Goal: Contribute content: Contribute content

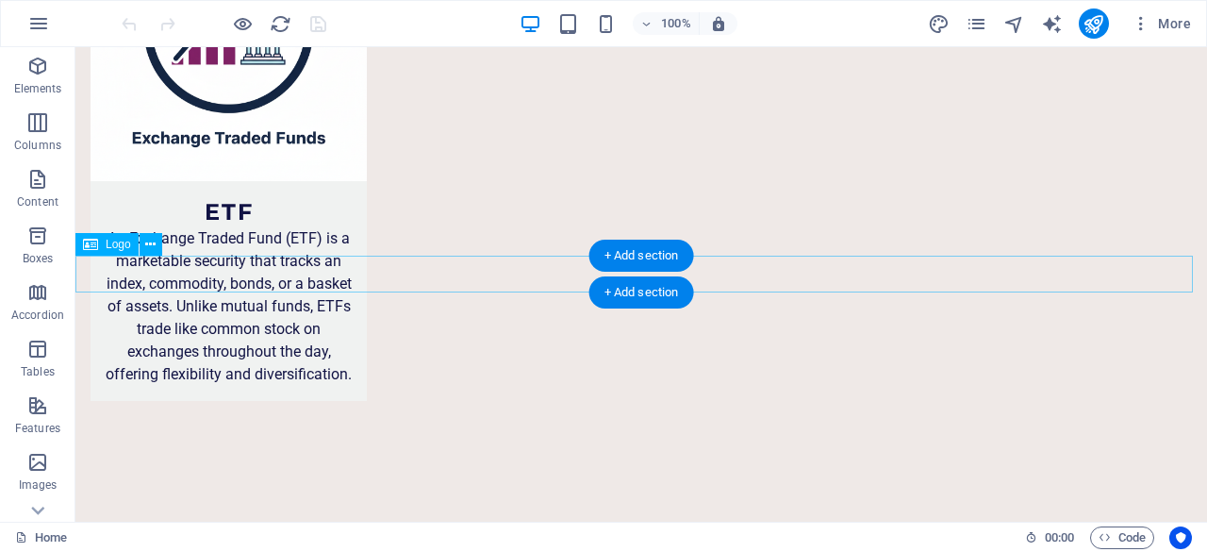
scroll to position [10718, 0]
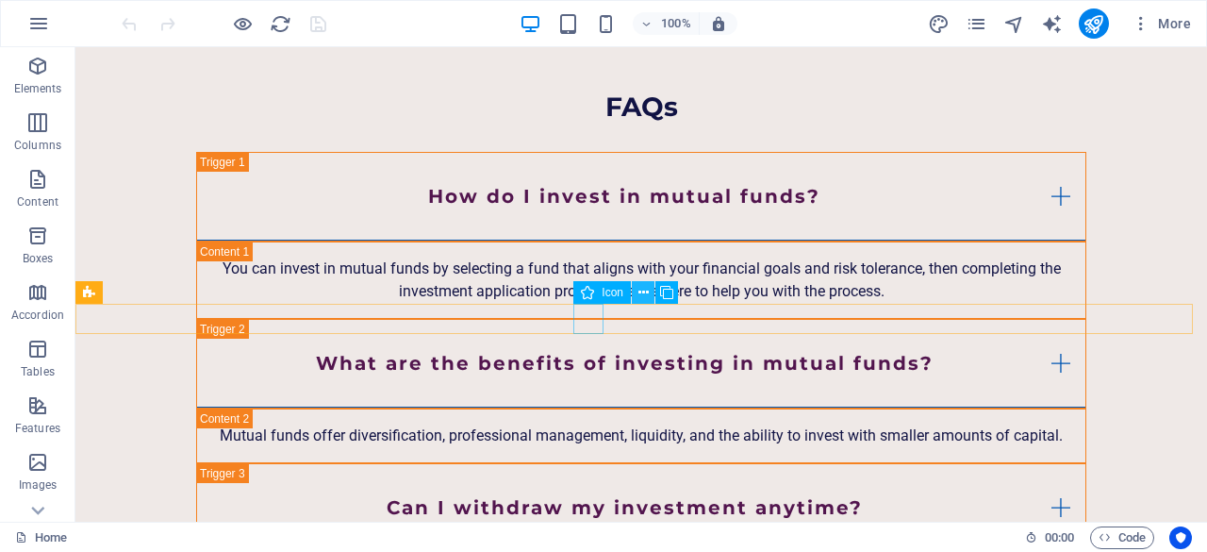
click at [643, 296] on icon at bounding box center [644, 293] width 10 height 20
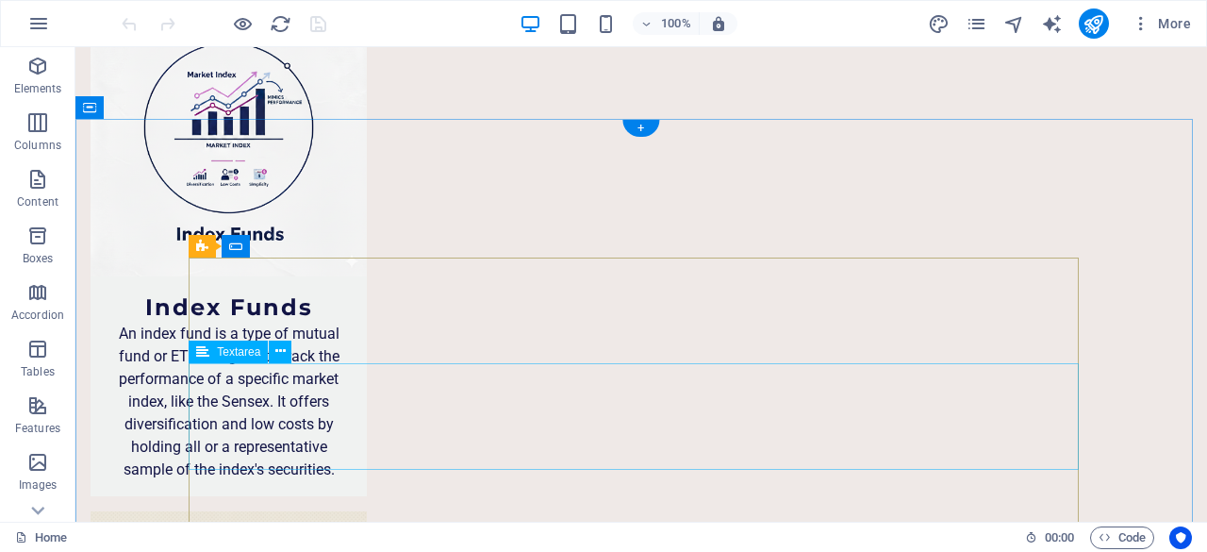
scroll to position [9115, 0]
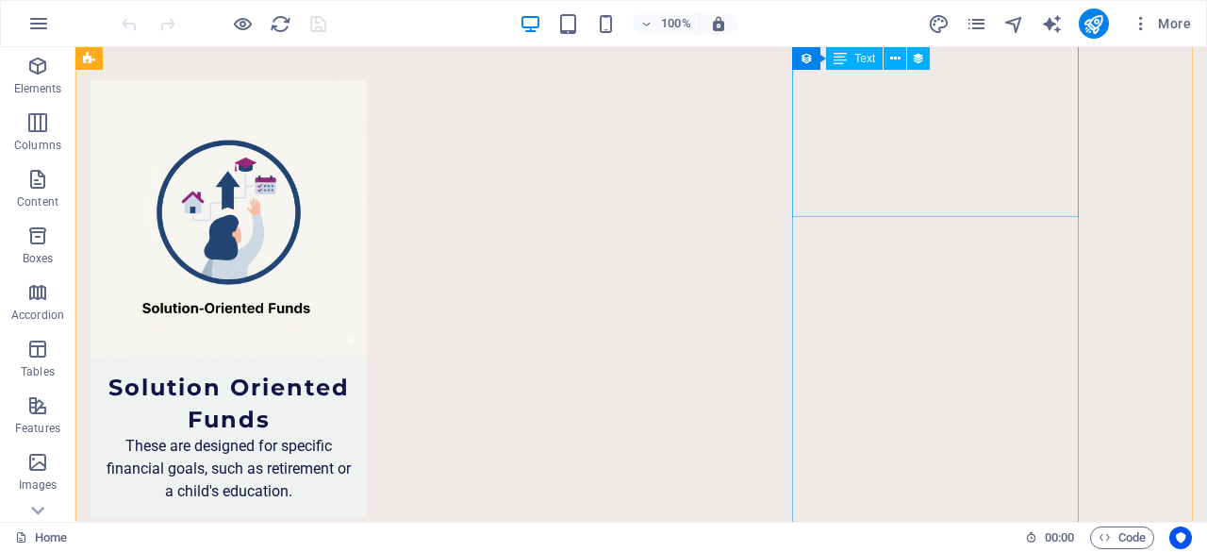
click at [892, 63] on icon at bounding box center [895, 59] width 10 height 20
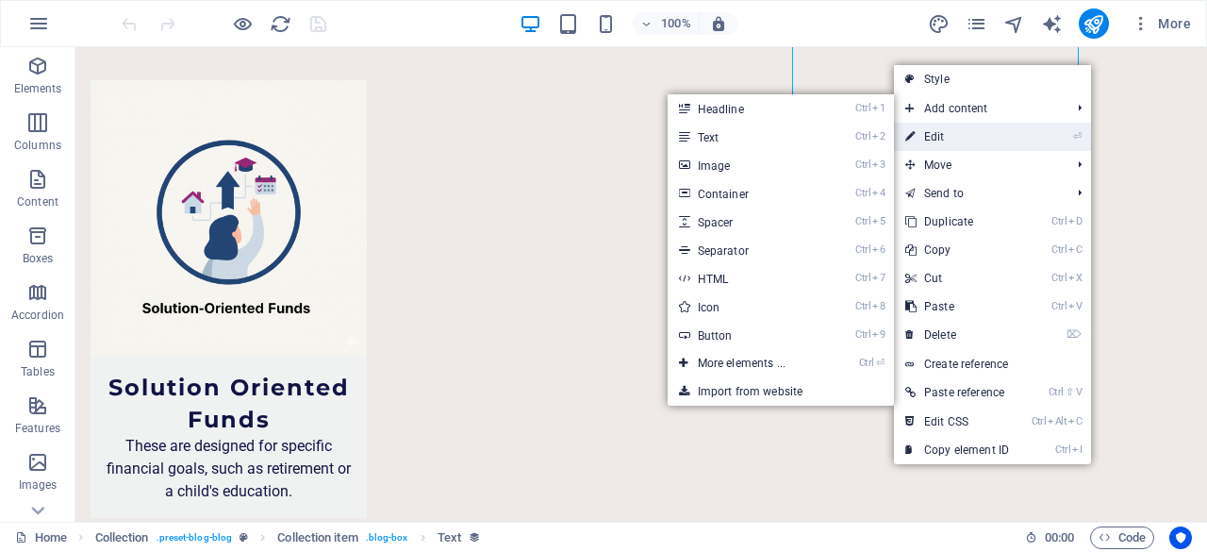
click at [917, 137] on link "⏎ Edit" at bounding box center [957, 137] width 126 height 28
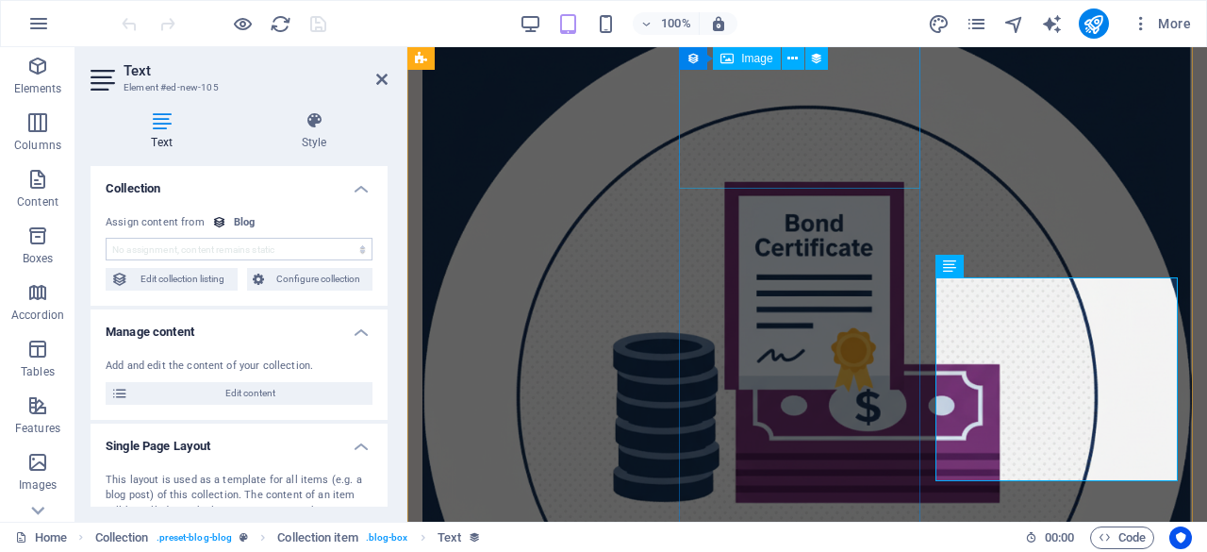
scroll to position [9266, 0]
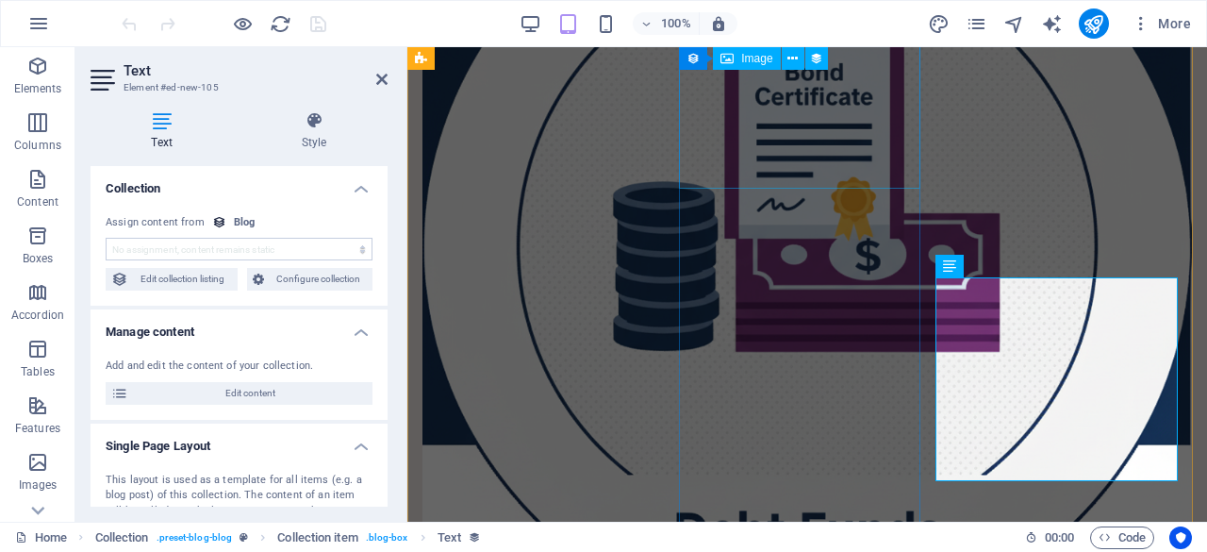
select select "description"
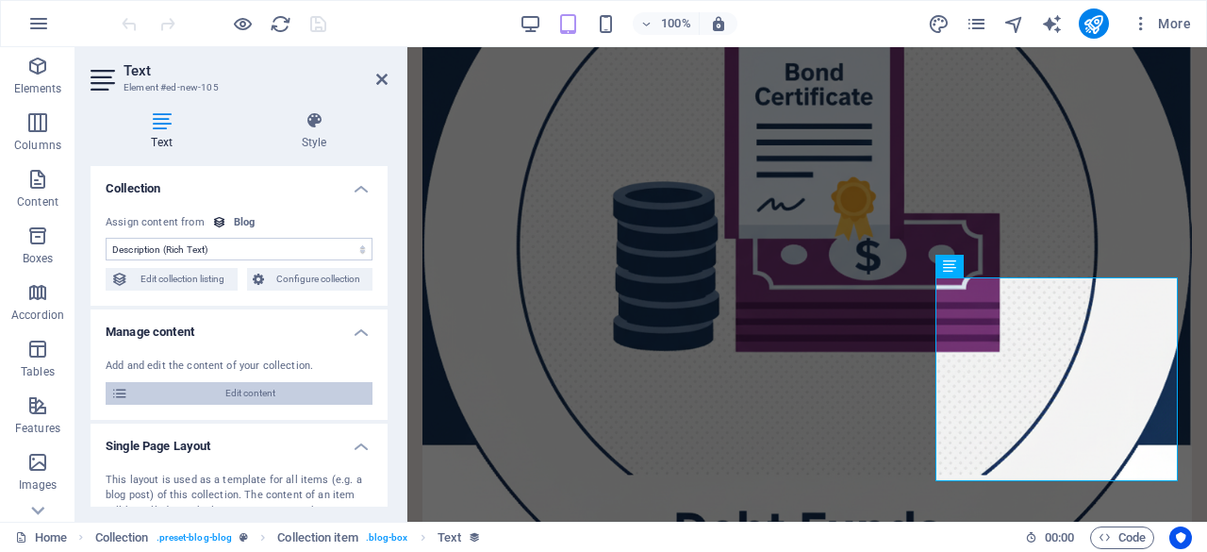
click at [231, 397] on span "Edit content" at bounding box center [250, 393] width 233 height 23
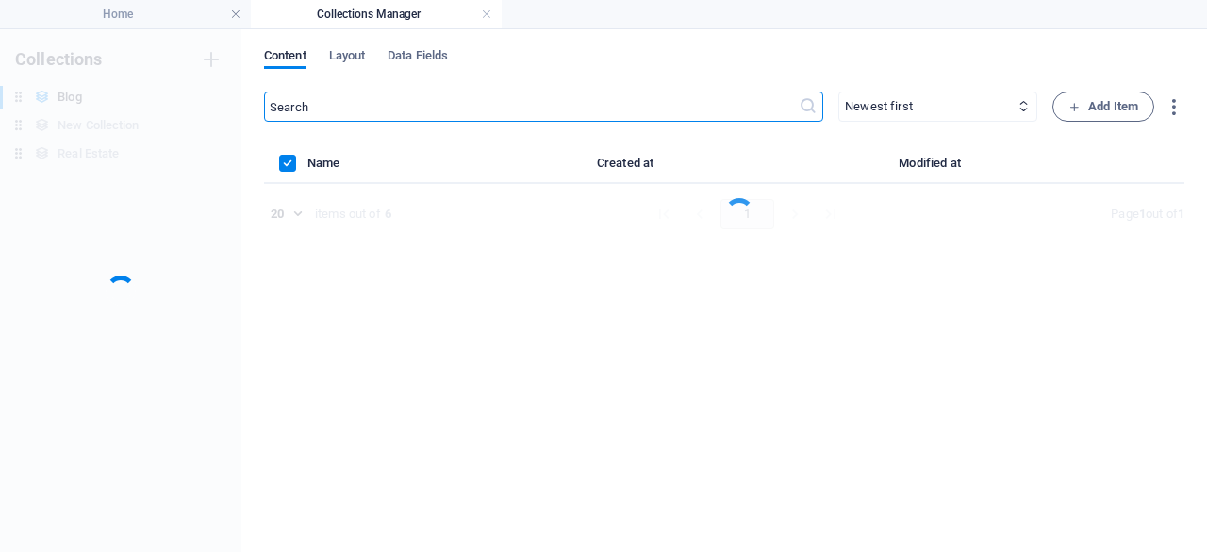
scroll to position [0, 0]
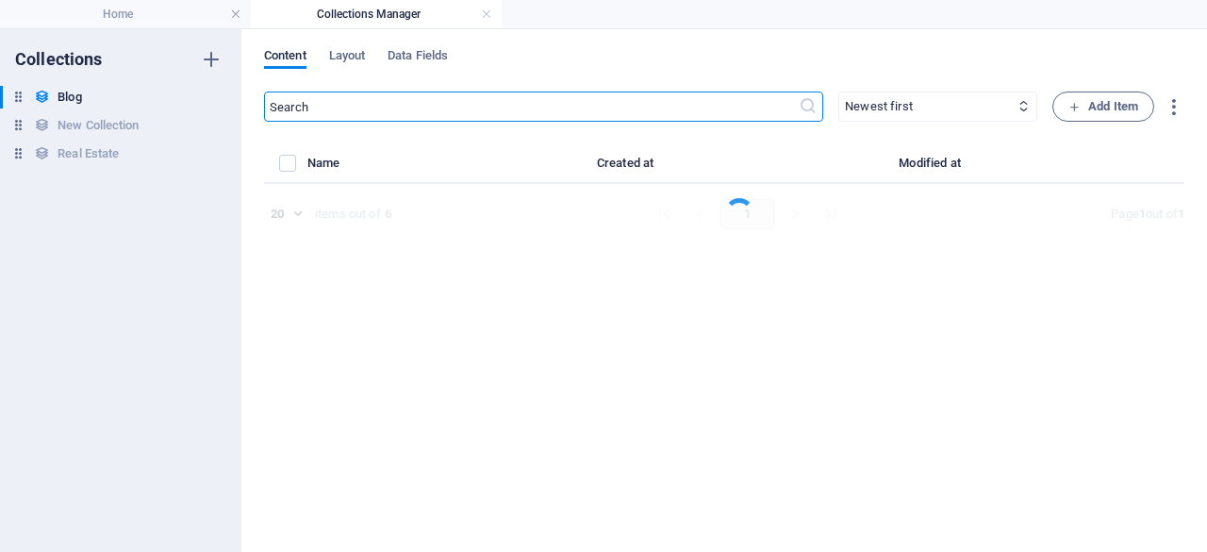
select select
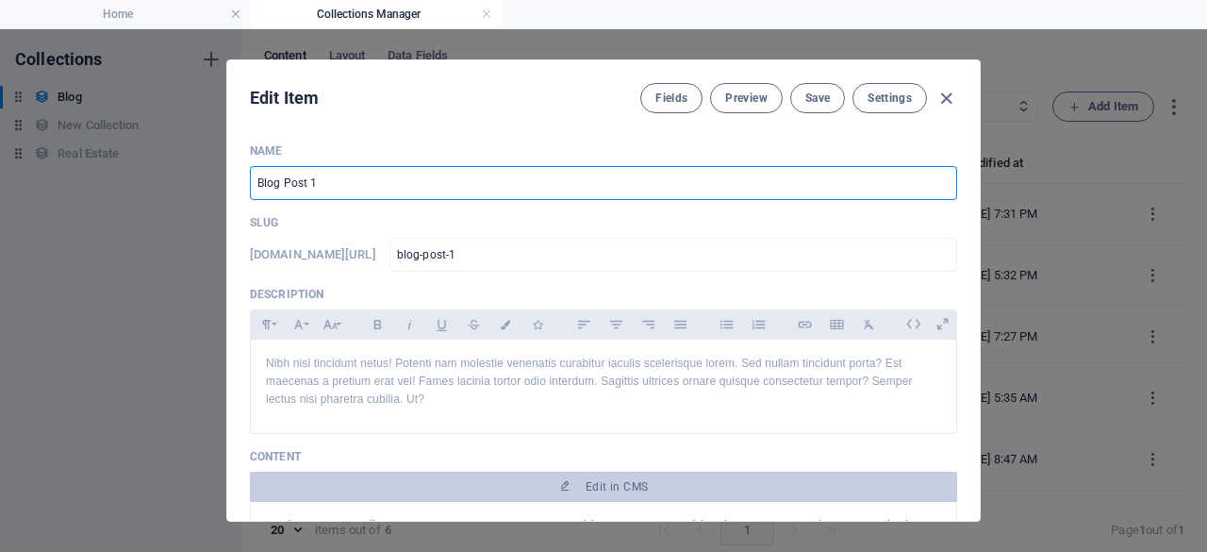
drag, startPoint x: 331, startPoint y: 181, endPoint x: 226, endPoint y: 171, distance: 105.2
click at [227, 171] on div "Name Blog Post 1 ​ Slug [DOMAIN_NAME][URL] blog-post-1 ​ Description Paragraph …" at bounding box center [603, 324] width 753 height 392
paste input "The True 'Cost of Delay' in Mutual Fund Investing"
type input "The True 'Cost of Delay' in Mutual Fund Investing"
type input "the-true-cost-of-delay-in-mutual-fund-investing"
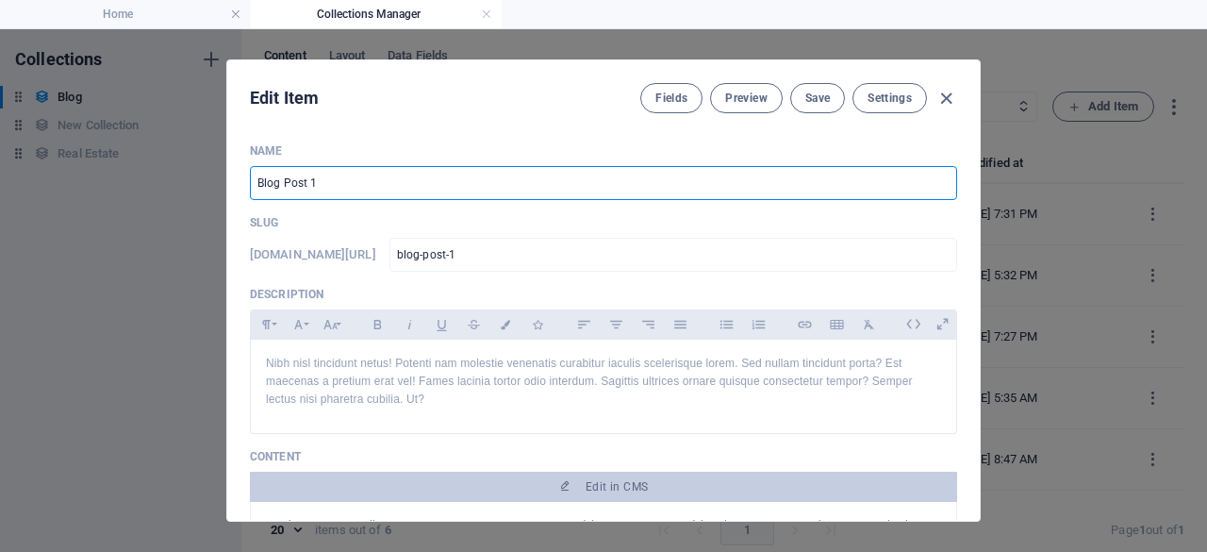
type input "the-true-cost-of-delay-in-mutual-fund-investing"
type input "The True 'Cost of Delay' in Mutual Fund Investing"
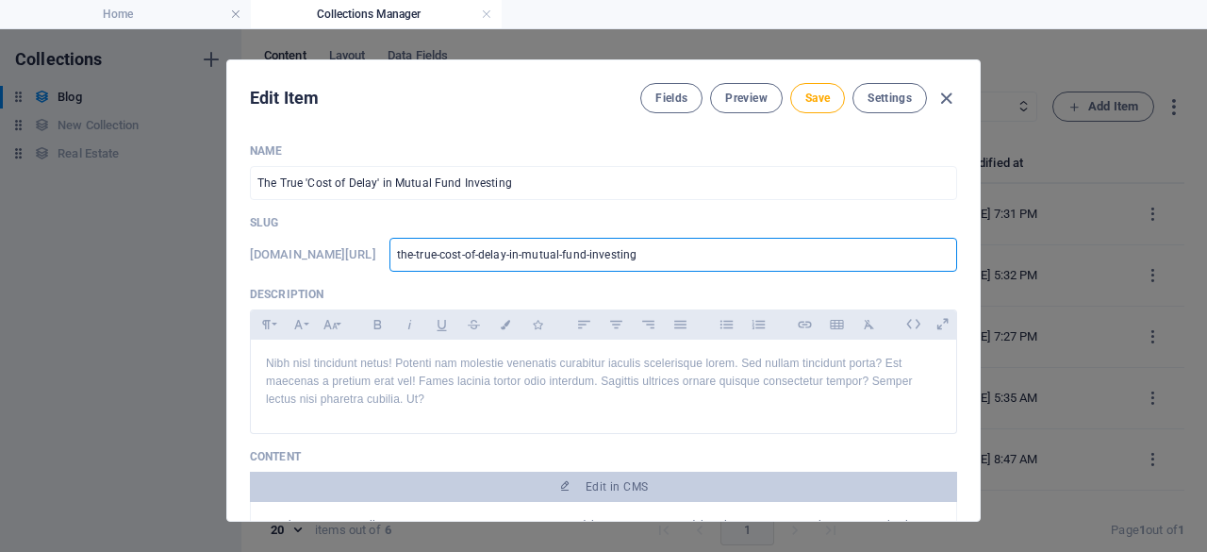
drag, startPoint x: 710, startPoint y: 253, endPoint x: 449, endPoint y: 252, distance: 261.3
click at [449, 252] on div "[DOMAIN_NAME][URL] the-true-cost-of-delay-in-mutual-fund-investing ​" at bounding box center [603, 255] width 707 height 34
click at [448, 252] on div "[DOMAIN_NAME][URL] the-true-cost-of-delay-in-mutual-fund-investing ​" at bounding box center [603, 255] width 707 height 34
paste input "cost-of-delay"
type input "cost-of-delay-mutual-fund-investing"
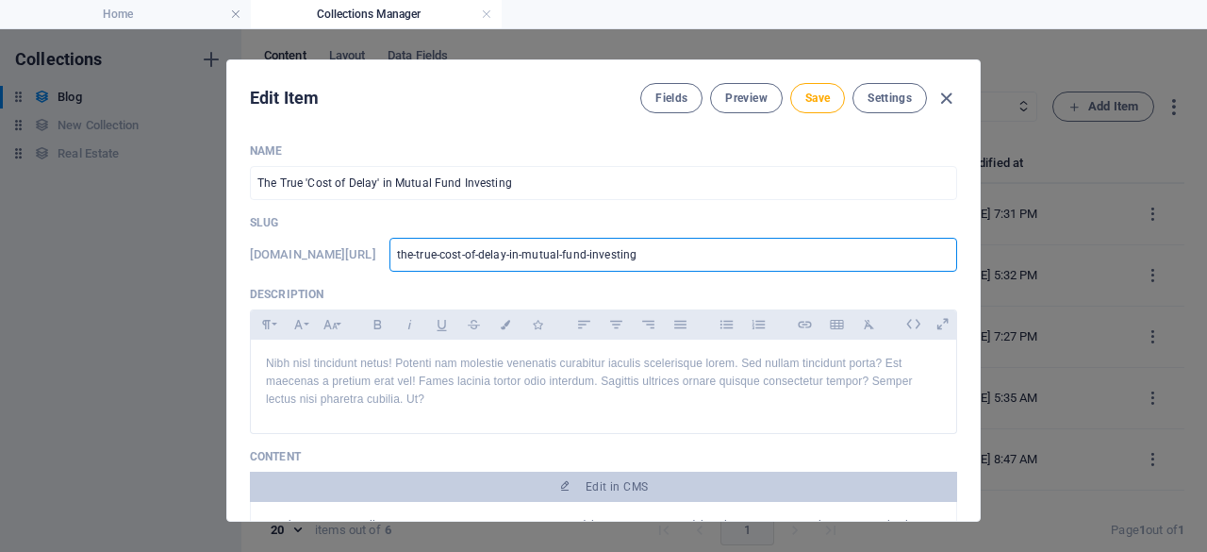
type input "cost-of-delay-mutual-fund-investing"
drag, startPoint x: 732, startPoint y: 259, endPoint x: 486, endPoint y: 410, distance: 288.7
type input "cost-of-delay-mutual-fund-investing"
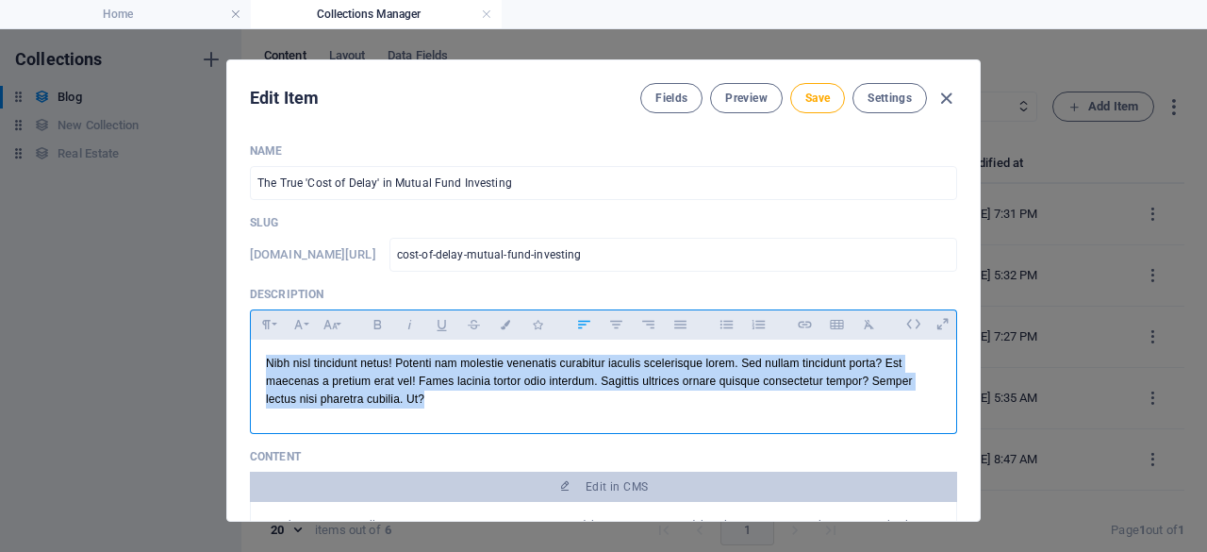
drag, startPoint x: 257, startPoint y: 360, endPoint x: 446, endPoint y: 400, distance: 193.7
click at [446, 400] on div "Nibh nisl tincidunt netus! Potenti nam molestie venenatis curabitur iaculis sce…" at bounding box center [603, 382] width 705 height 85
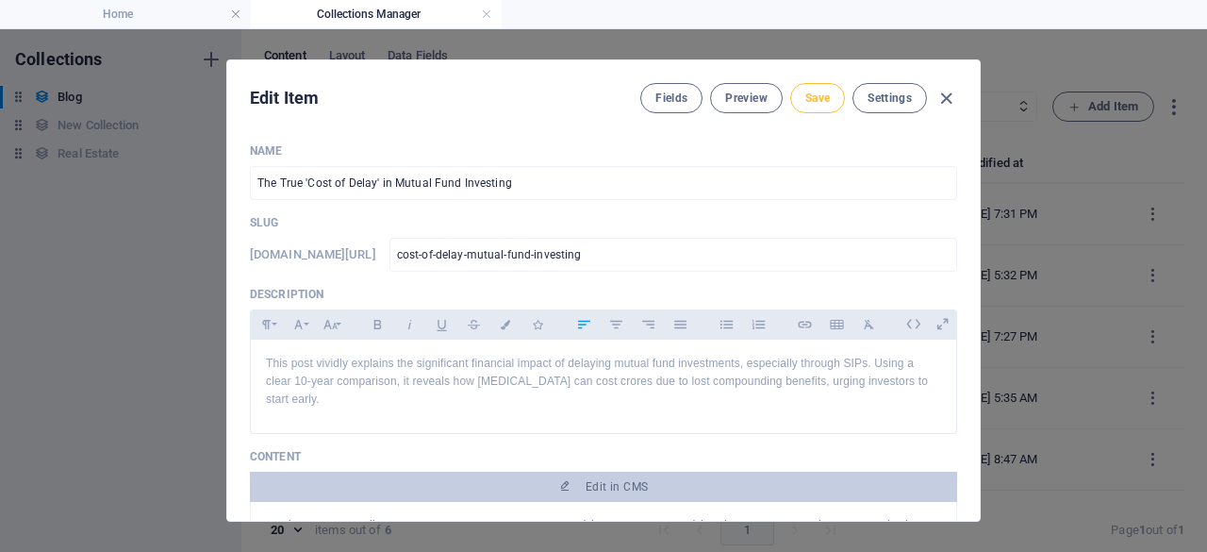
click at [807, 97] on span "Save" at bounding box center [817, 98] width 25 height 15
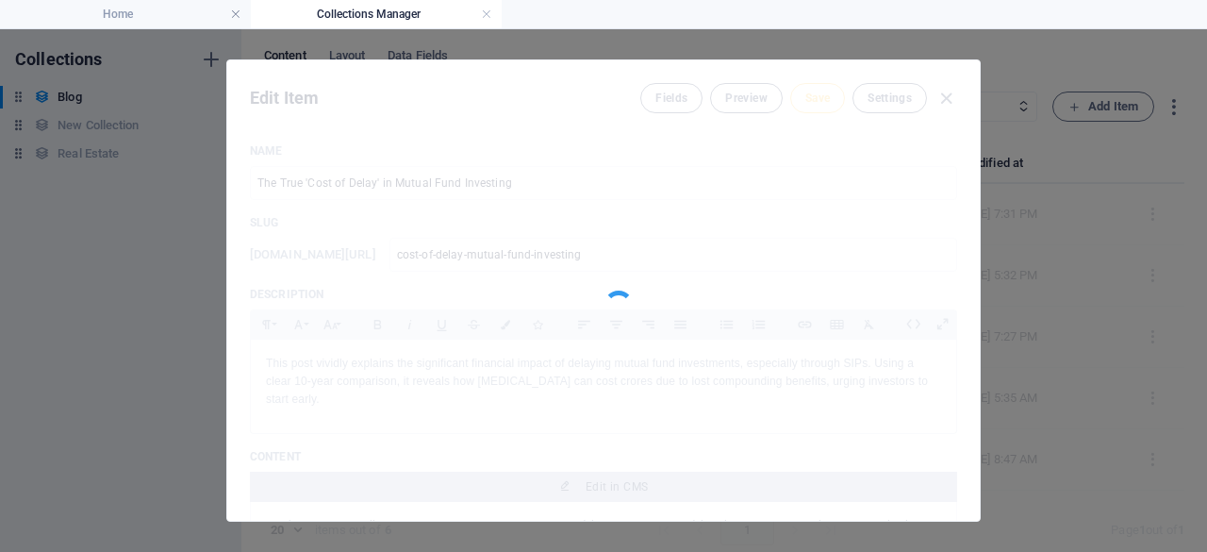
type input "cost-of-delay-mutual-fund-investing"
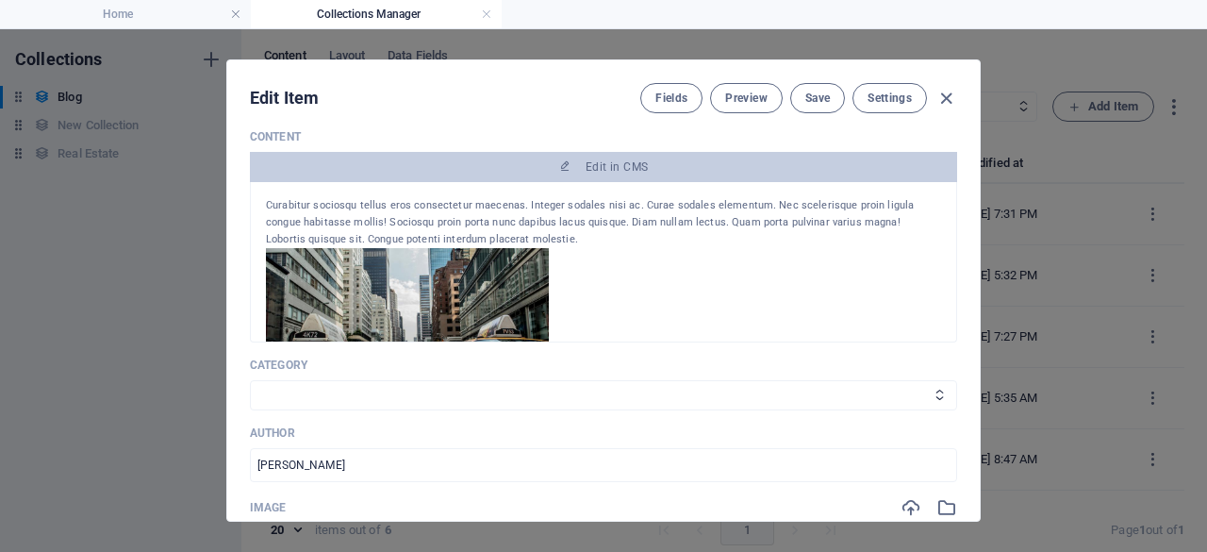
scroll to position [326, 0]
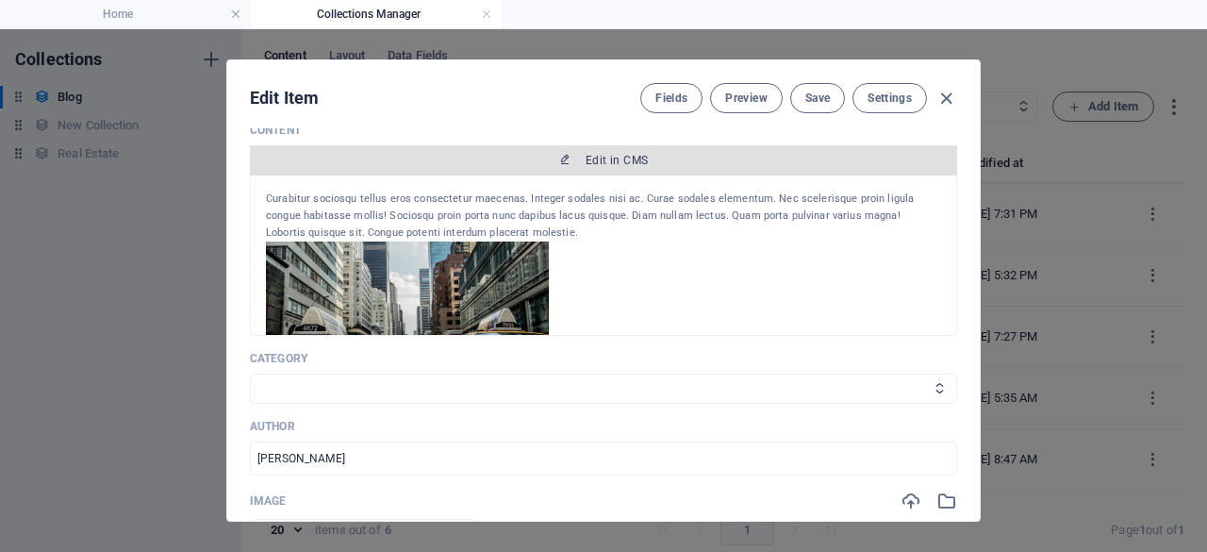
click at [600, 154] on span "Edit in CMS" at bounding box center [617, 160] width 62 height 15
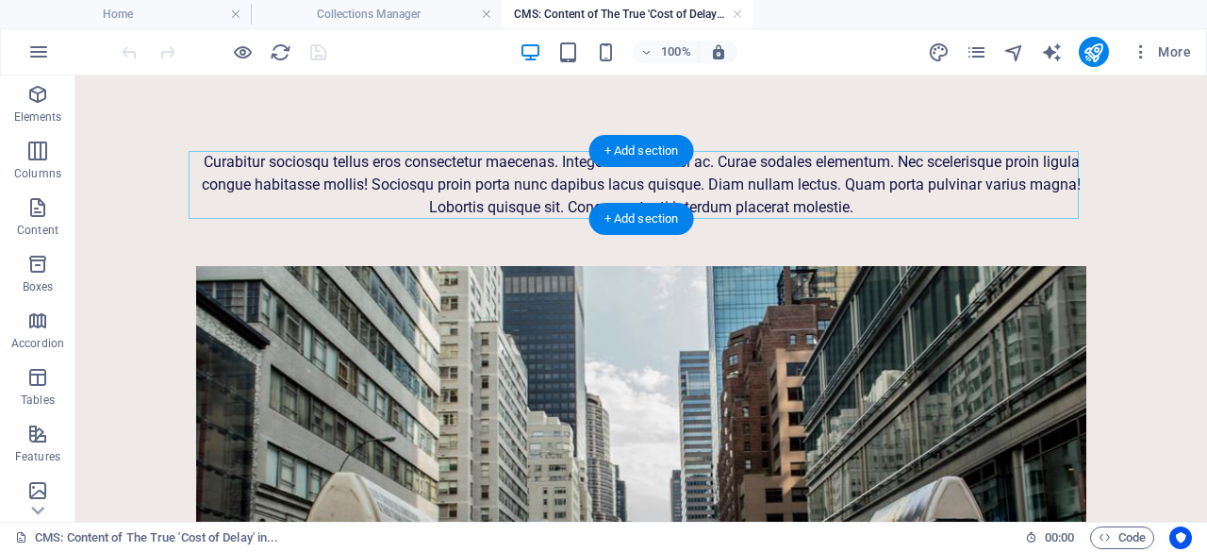
scroll to position [0, 0]
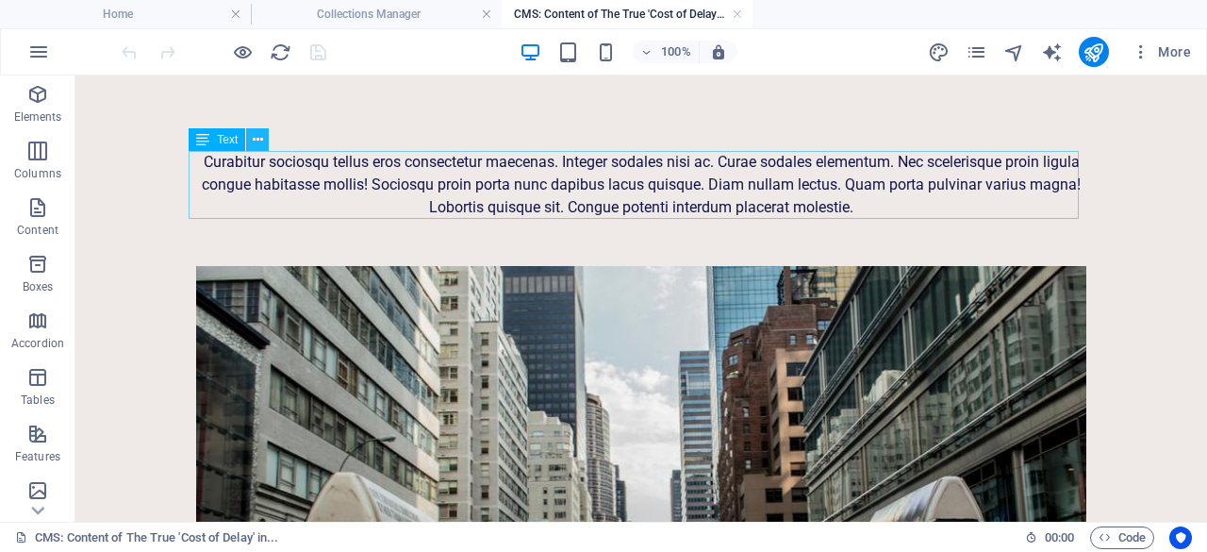
click at [256, 144] on icon at bounding box center [258, 140] width 10 height 20
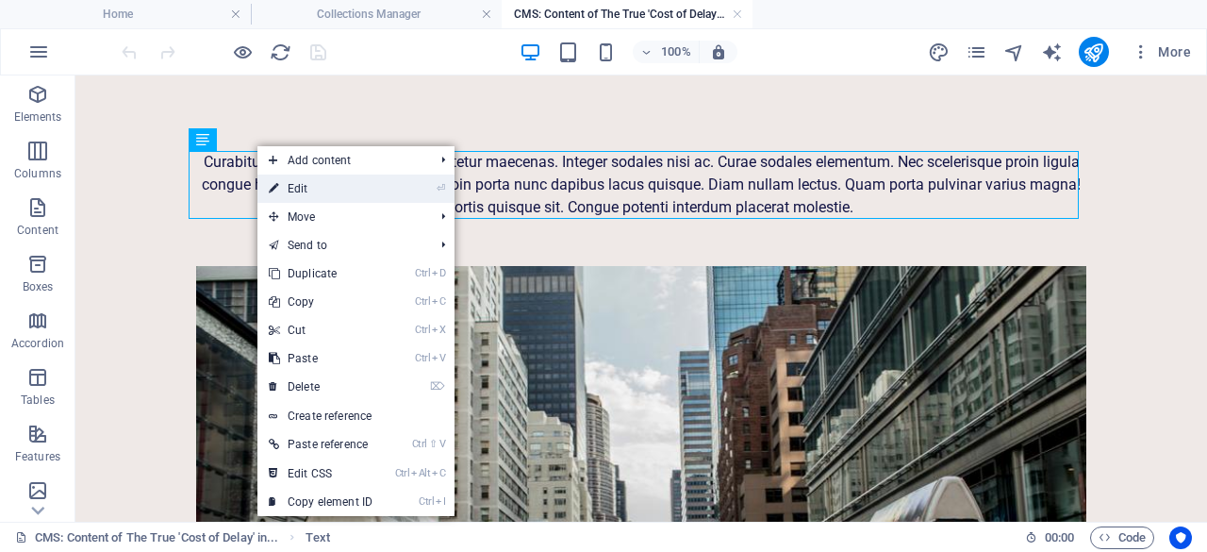
click at [272, 186] on icon at bounding box center [273, 188] width 9 height 28
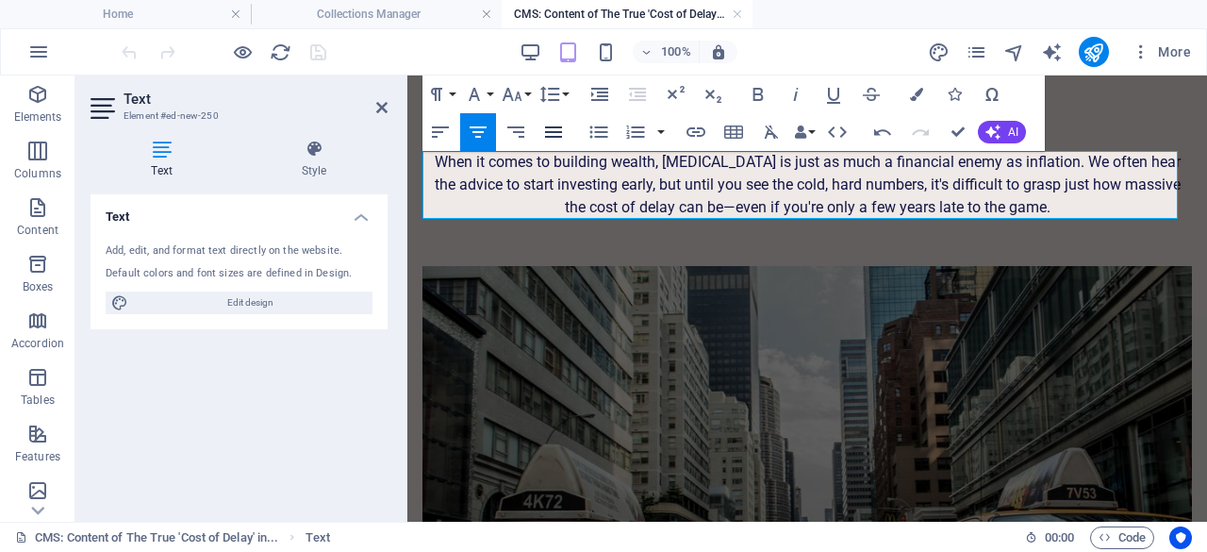
click at [553, 133] on icon "button" at bounding box center [553, 131] width 17 height 11
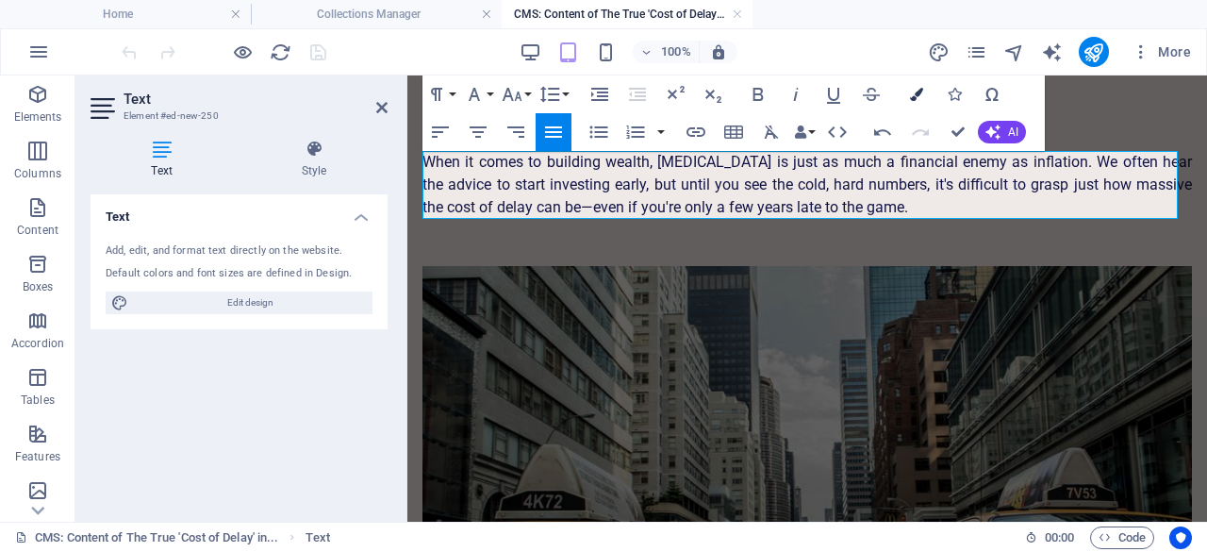
click at [921, 93] on icon "button" at bounding box center [916, 94] width 13 height 13
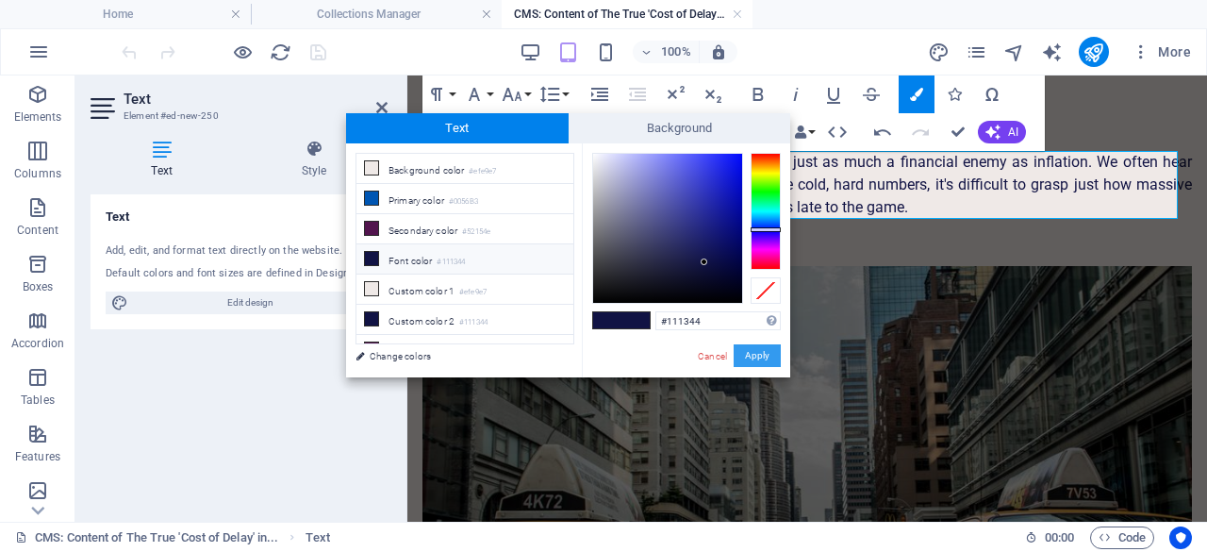
click at [771, 354] on button "Apply" at bounding box center [757, 355] width 47 height 23
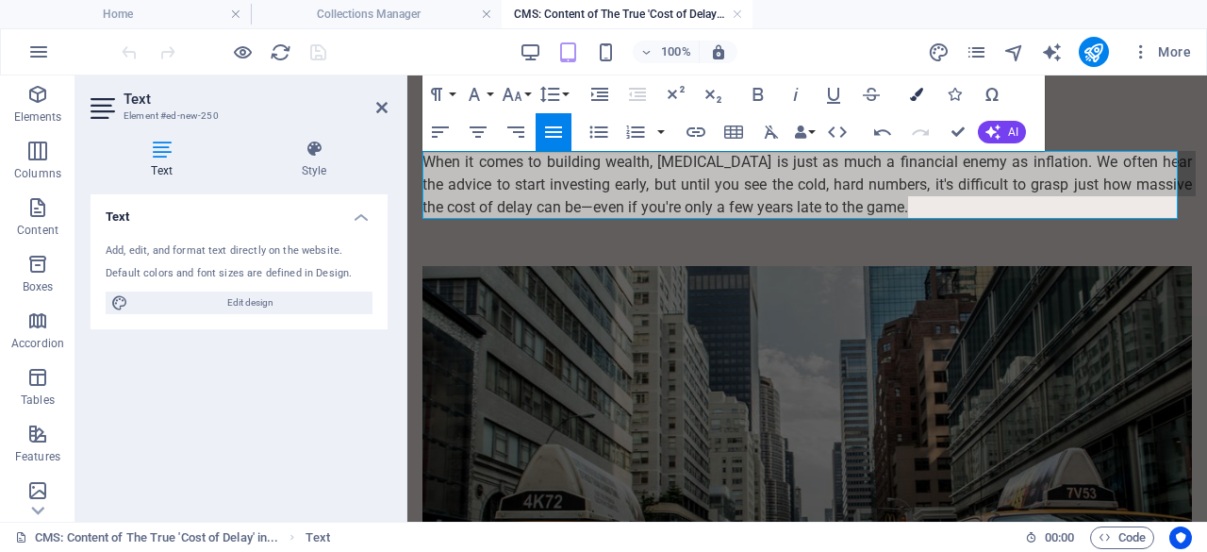
click at [919, 94] on icon "button" at bounding box center [916, 94] width 13 height 13
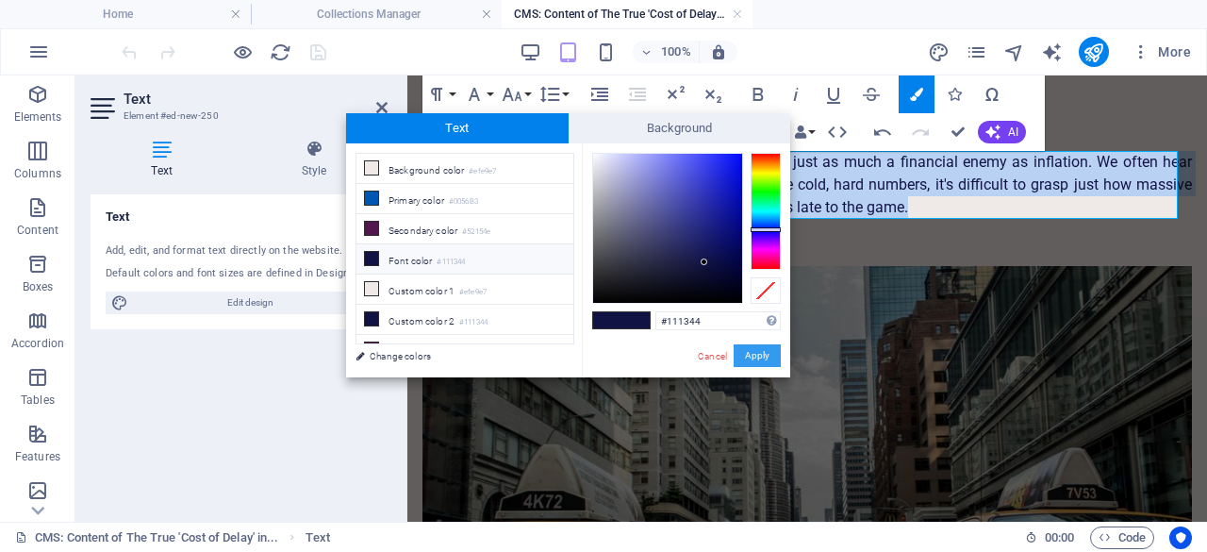
click at [755, 354] on button "Apply" at bounding box center [757, 355] width 47 height 23
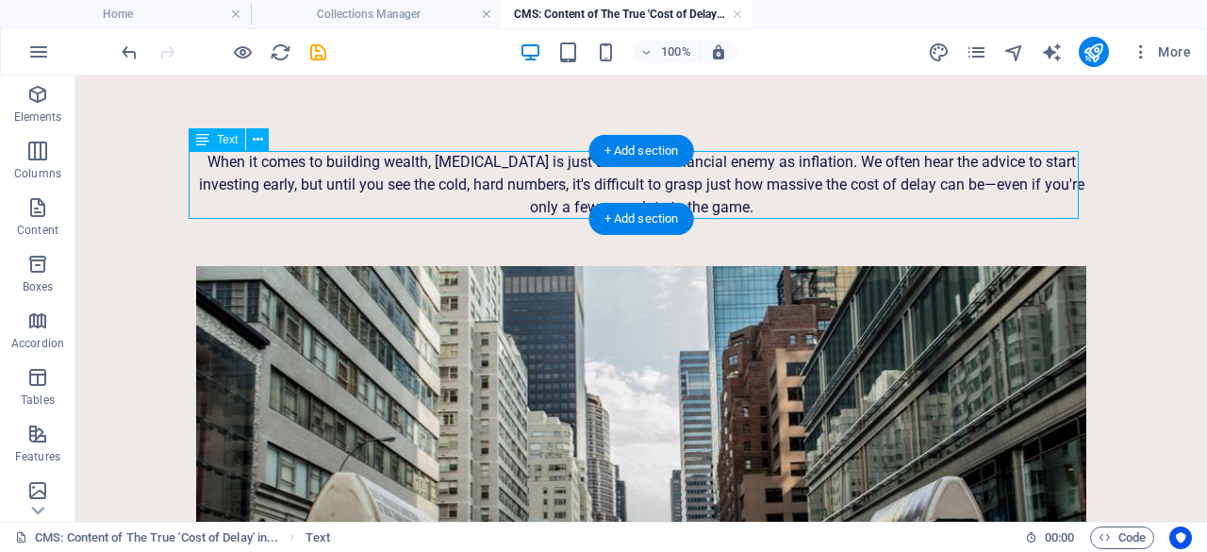
click at [705, 182] on div "When it comes to building wealth, [MEDICAL_DATA] is just as much a financial en…" at bounding box center [641, 185] width 890 height 68
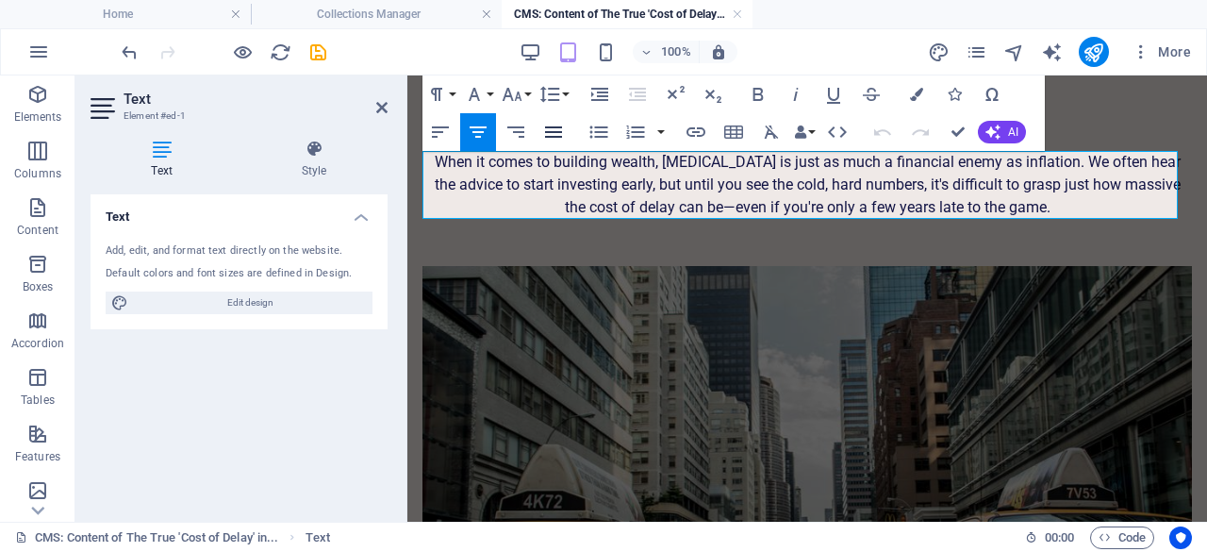
click at [556, 131] on icon "button" at bounding box center [553, 131] width 17 height 11
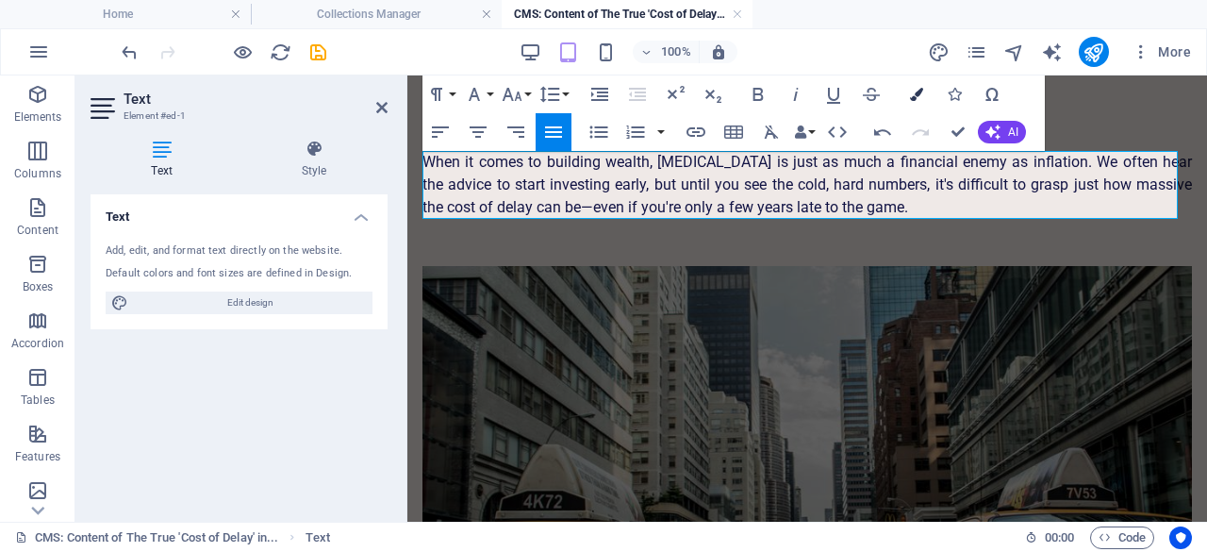
click at [921, 99] on button "Colors" at bounding box center [917, 94] width 36 height 38
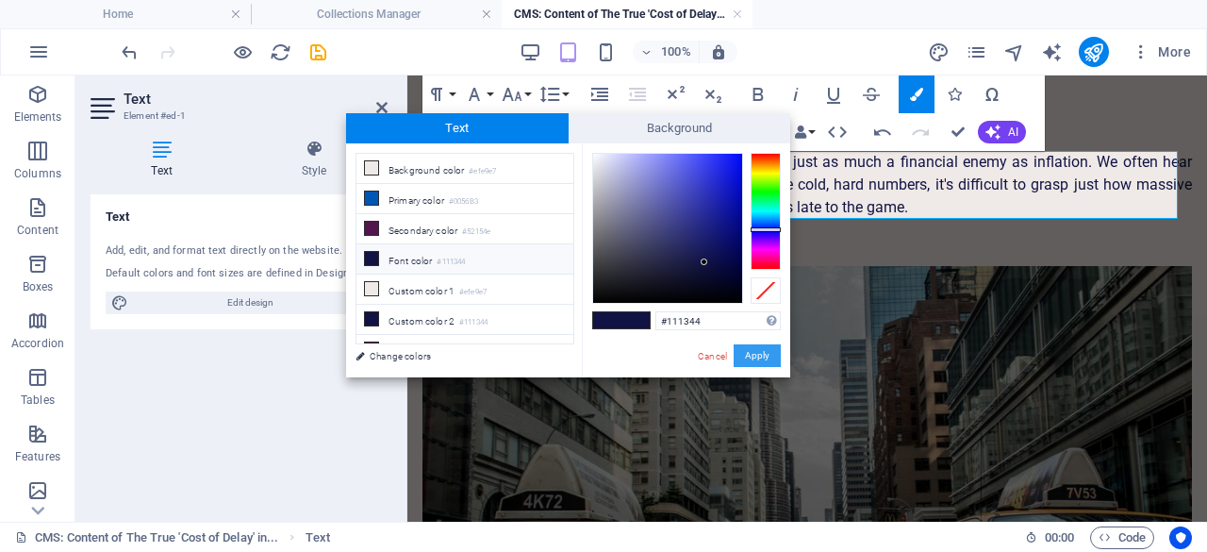
click at [757, 352] on button "Apply" at bounding box center [757, 355] width 47 height 23
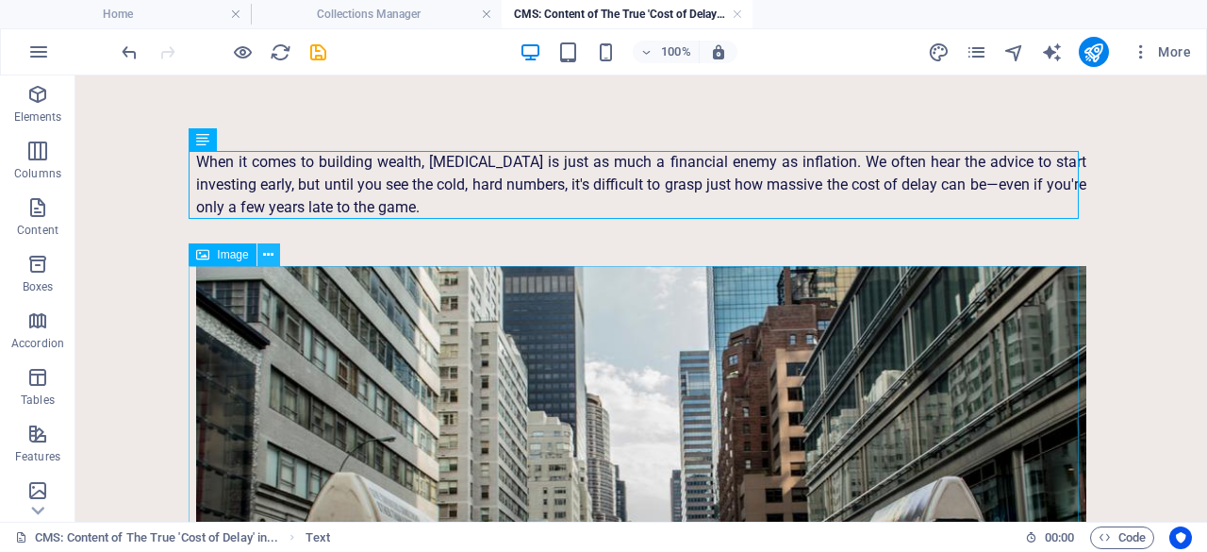
click at [272, 257] on icon at bounding box center [268, 255] width 10 height 20
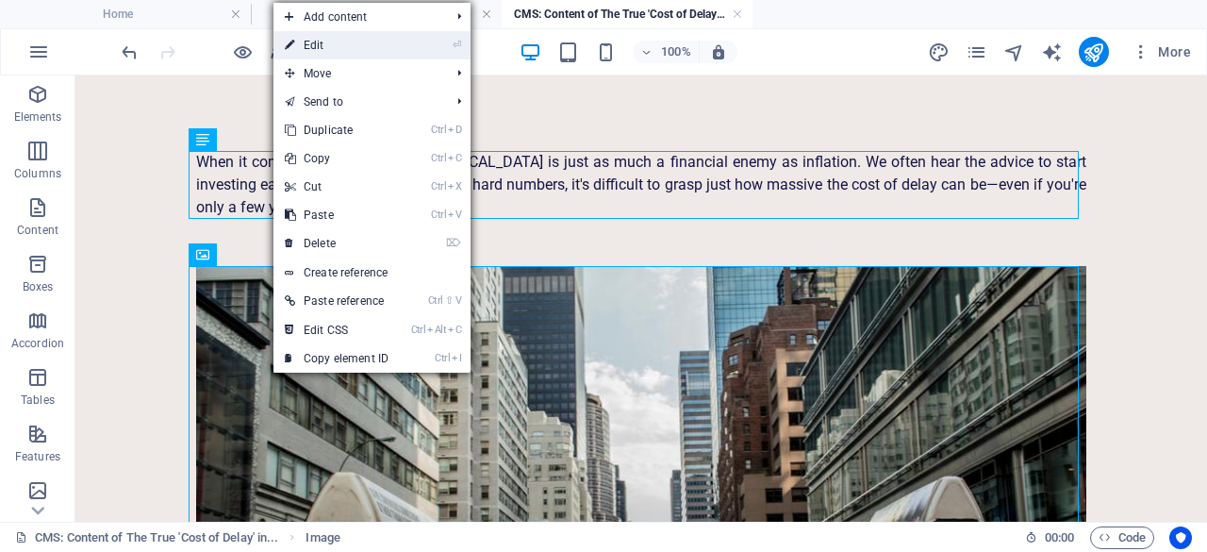
click at [314, 46] on link "⏎ Edit" at bounding box center [337, 45] width 126 height 28
select select "%"
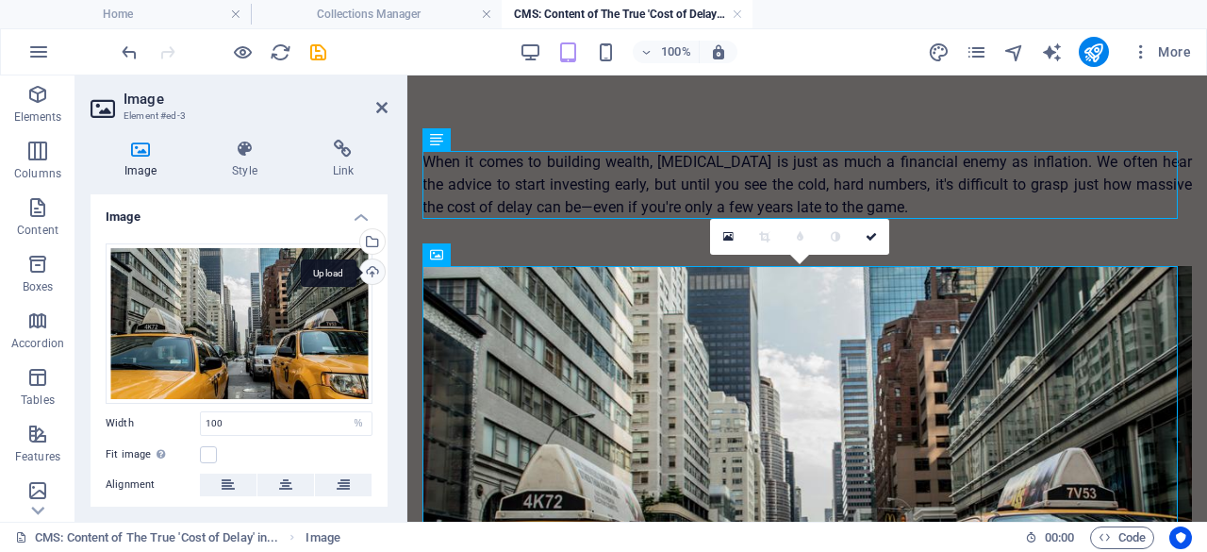
click at [372, 270] on div "Upload" at bounding box center [371, 273] width 28 height 28
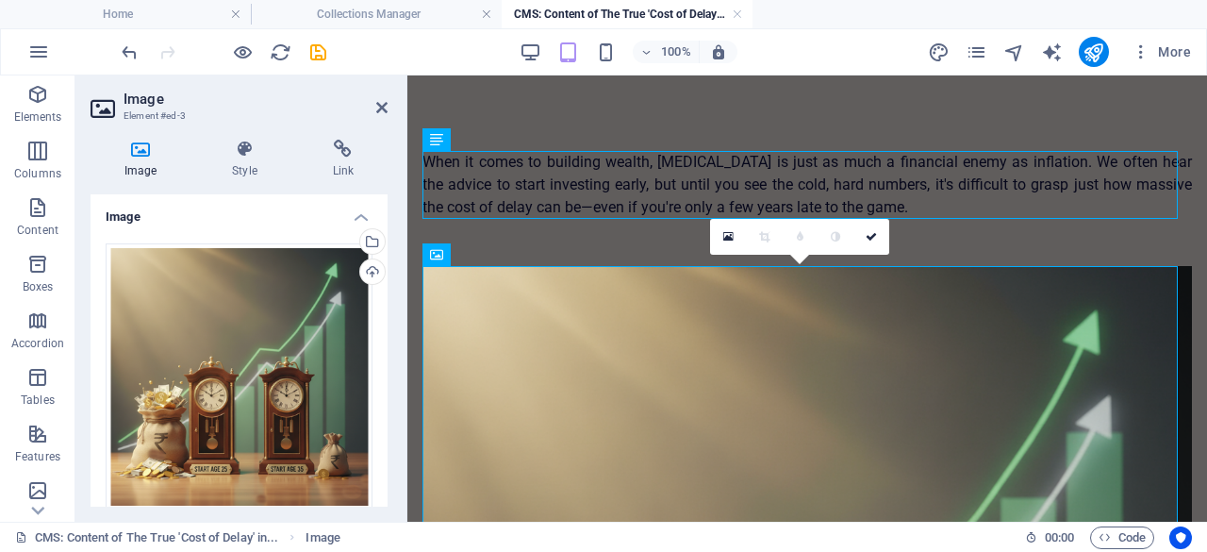
drag, startPoint x: 383, startPoint y: 318, endPoint x: 380, endPoint y: 350, distance: 32.2
click at [380, 350] on div "Drag files here, click to choose files or select files from Files or our free s…" at bounding box center [239, 468] width 297 height 481
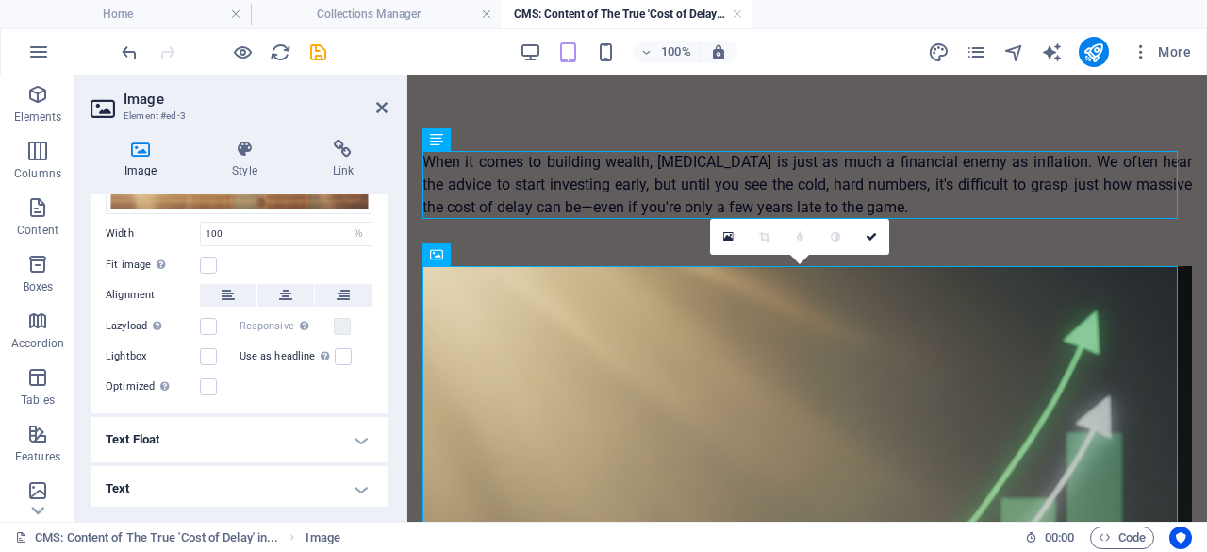
click at [361, 440] on h4 "Text Float" at bounding box center [239, 439] width 297 height 45
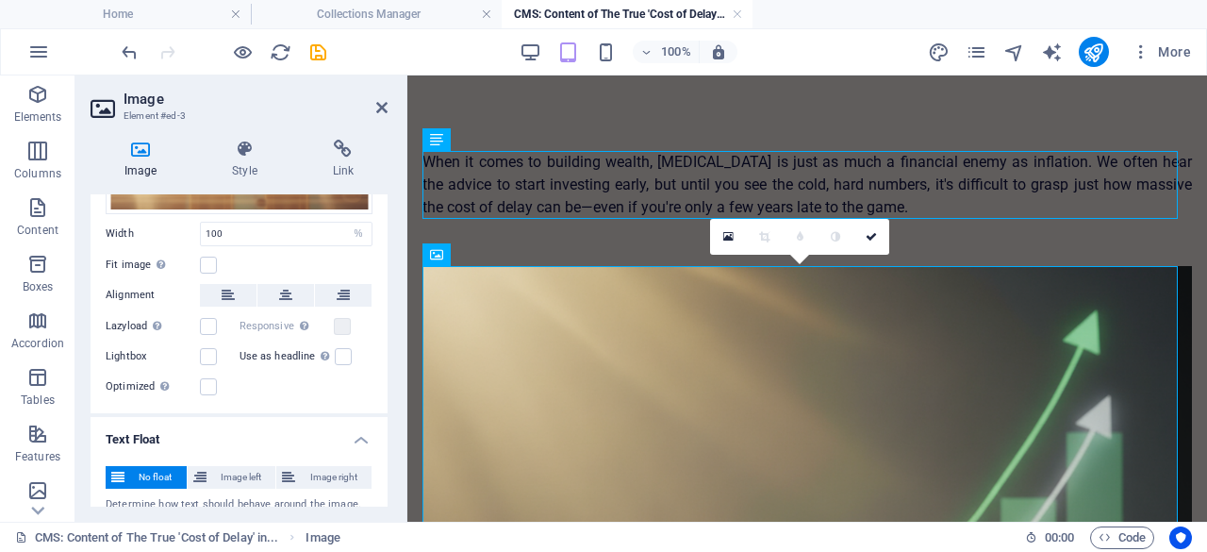
scroll to position [361, 0]
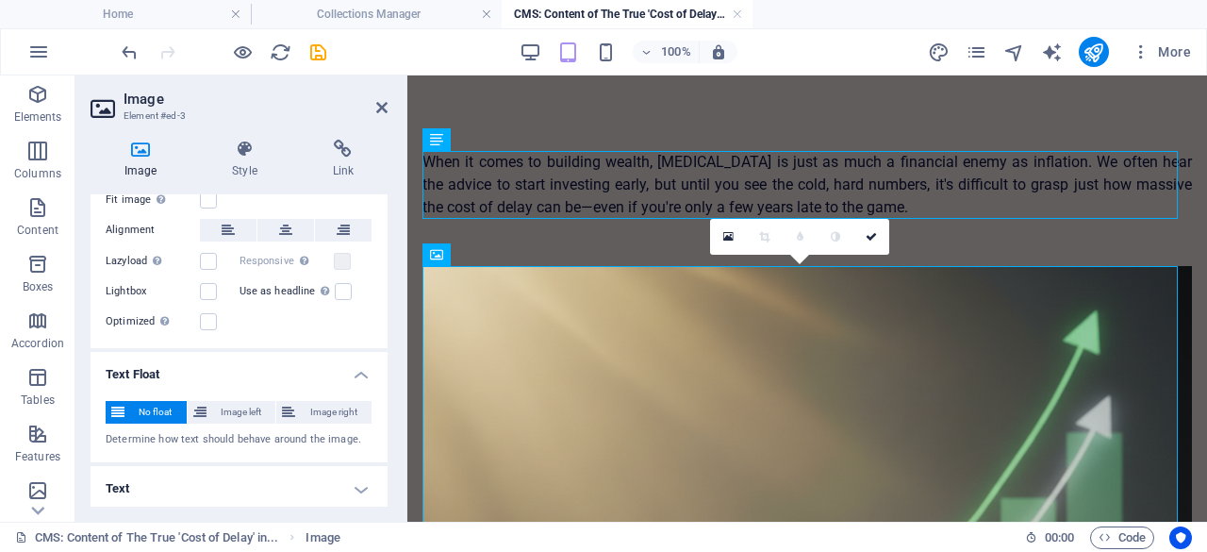
click at [354, 482] on h4 "Text" at bounding box center [239, 488] width 297 height 45
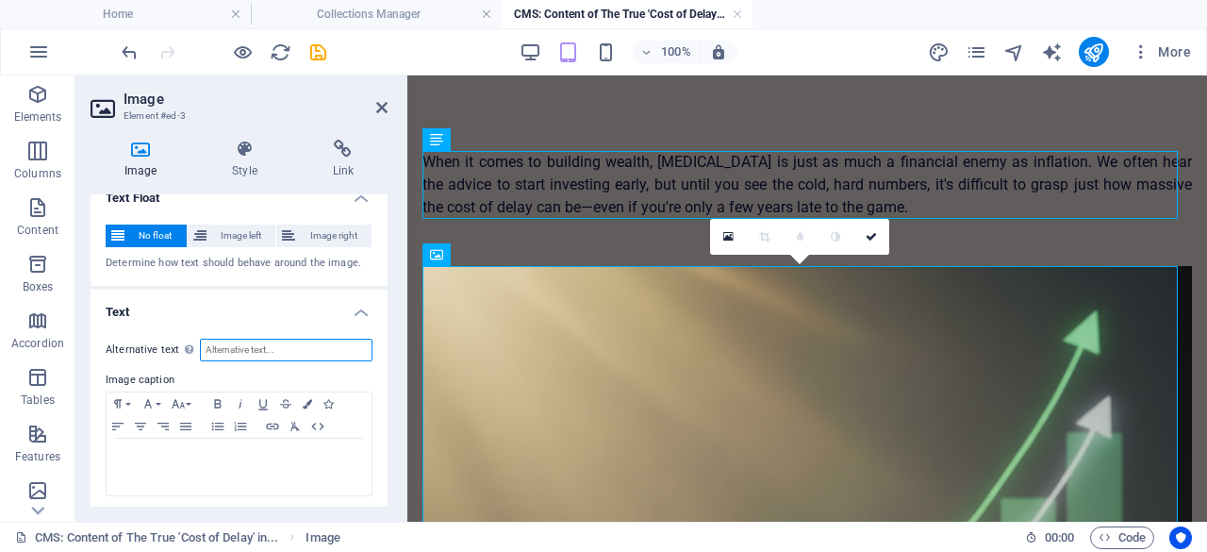
click at [307, 351] on input "Alternative text The alternative text is used by devices that cannot display im…" at bounding box center [286, 350] width 173 height 23
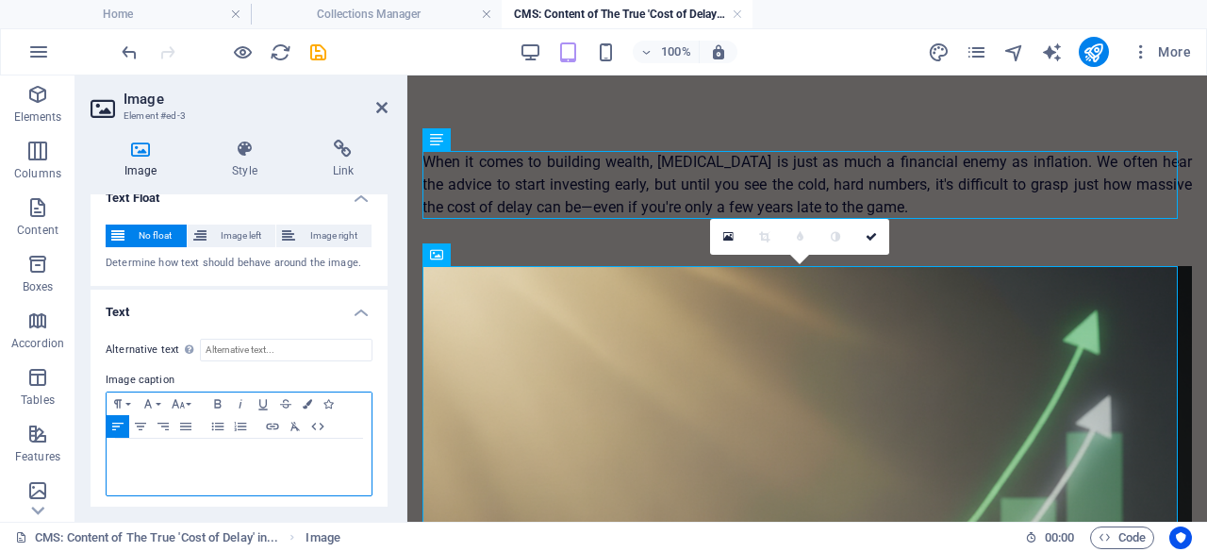
click at [215, 448] on p at bounding box center [239, 456] width 246 height 17
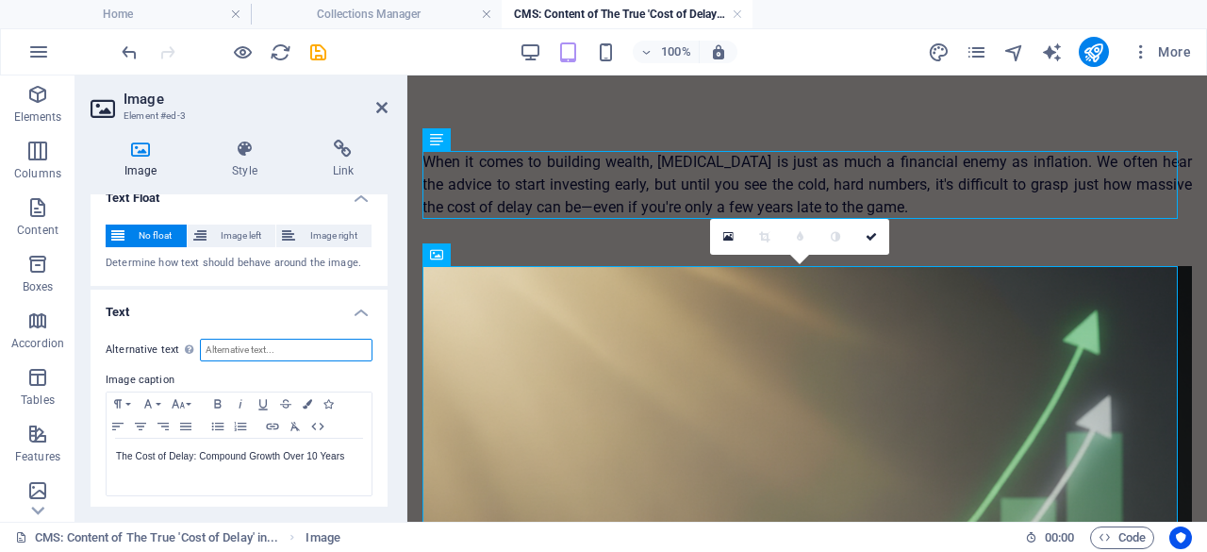
click at [279, 344] on input "Alternative text The alternative text is used by devices that cannot display im…" at bounding box center [286, 350] width 173 height 23
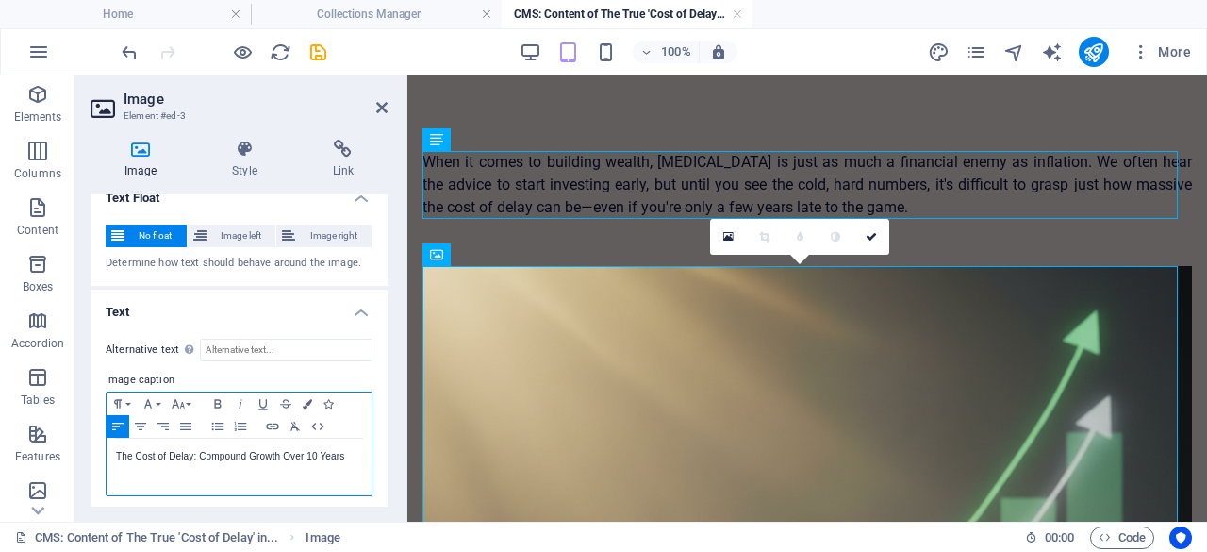
click at [262, 461] on div "The Cost of Delay: Compound Growth Over 10 Years" at bounding box center [239, 467] width 265 height 57
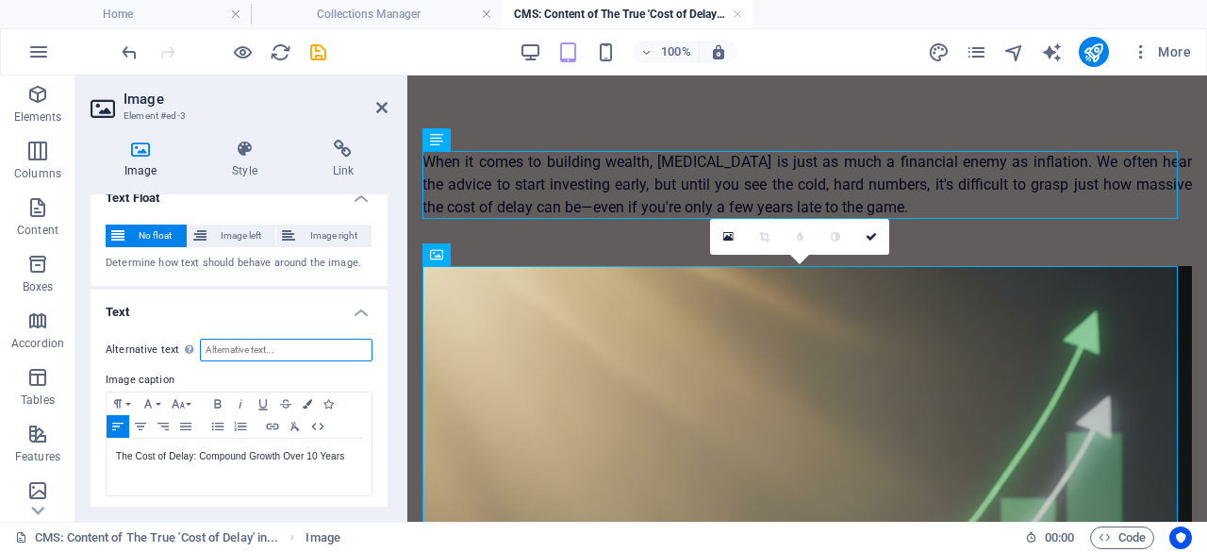
click at [272, 350] on input "Alternative text The alternative text is used by devices that cannot display im…" at bounding box center [286, 350] width 173 height 23
paste input "Illustration showing two clocks: one labeled 'Start Age [DEMOGRAPHIC_DATA]' nex…"
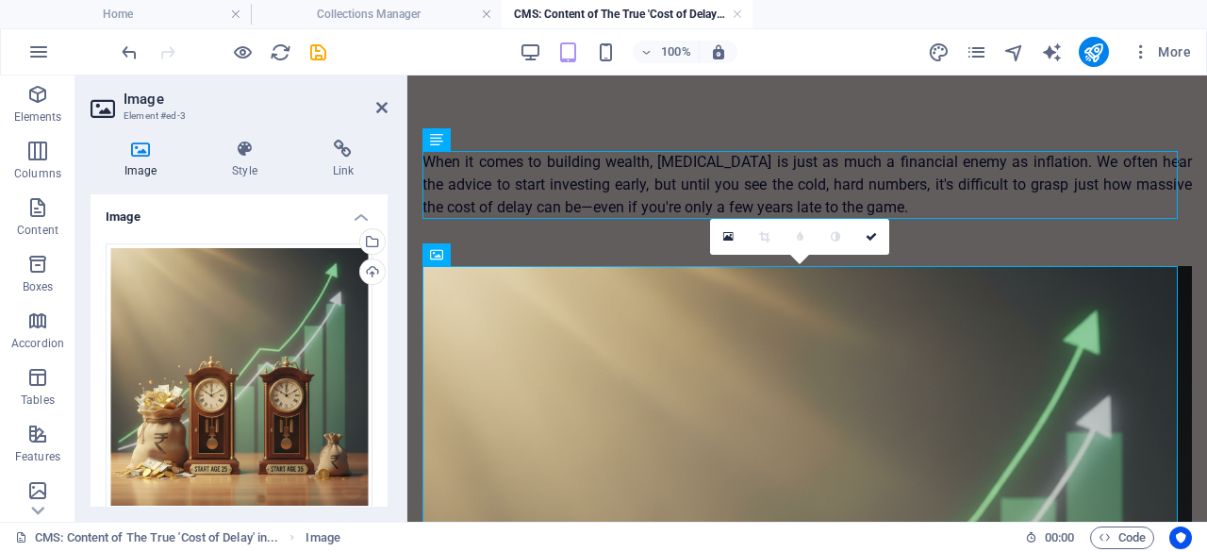
scroll to position [0, 0]
type input "Illustration showing two clocks: one labeled 'Start Age [DEMOGRAPHIC_DATA]' nex…"
click at [873, 237] on icon at bounding box center [871, 236] width 11 height 11
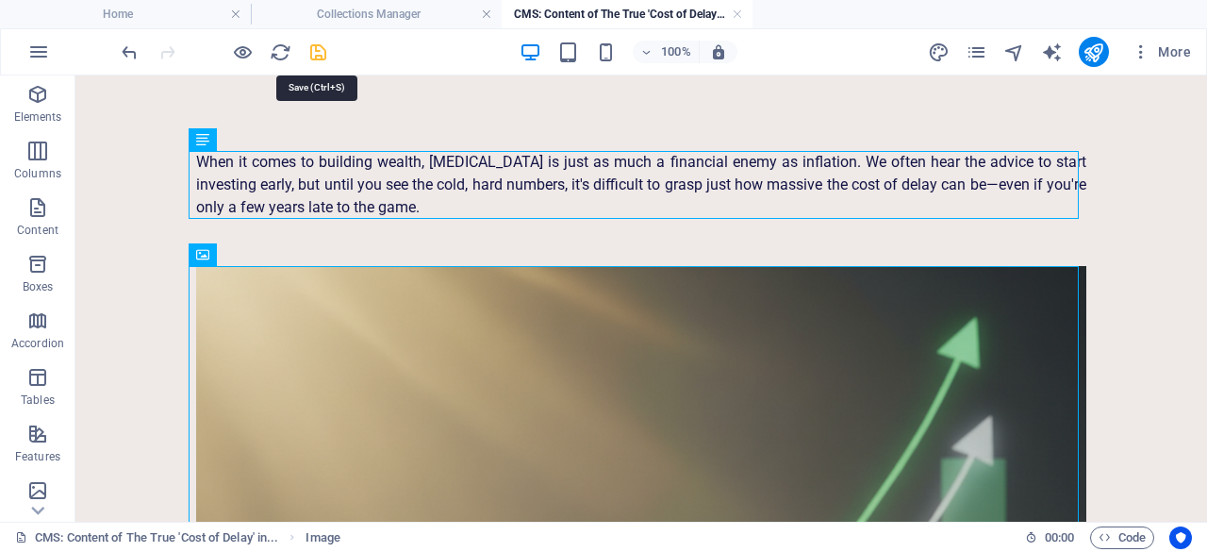
click at [321, 51] on icon "save" at bounding box center [318, 52] width 22 height 22
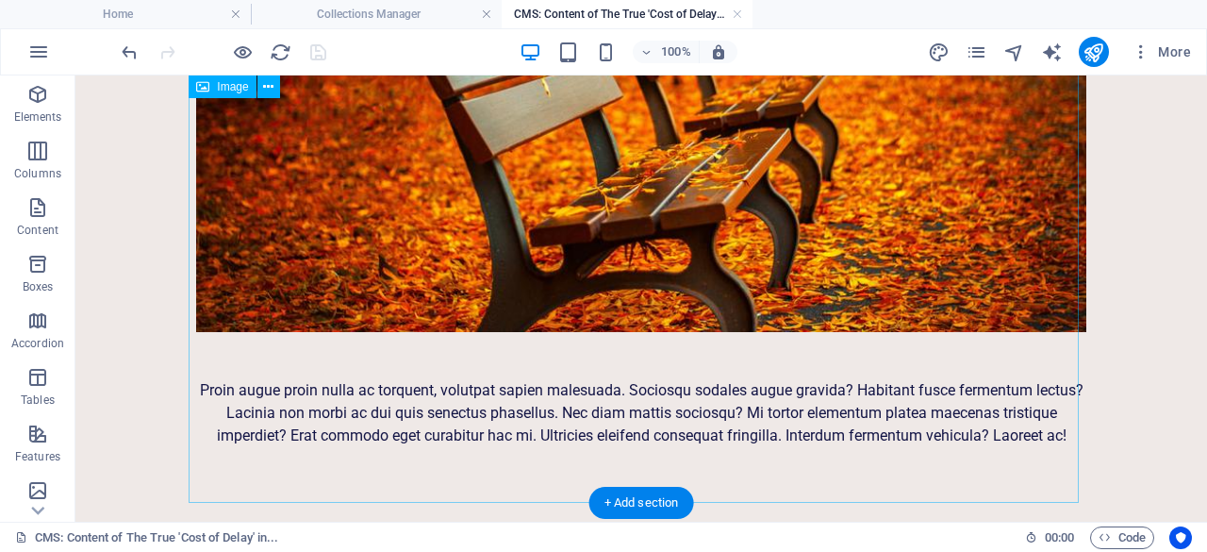
scroll to position [975, 0]
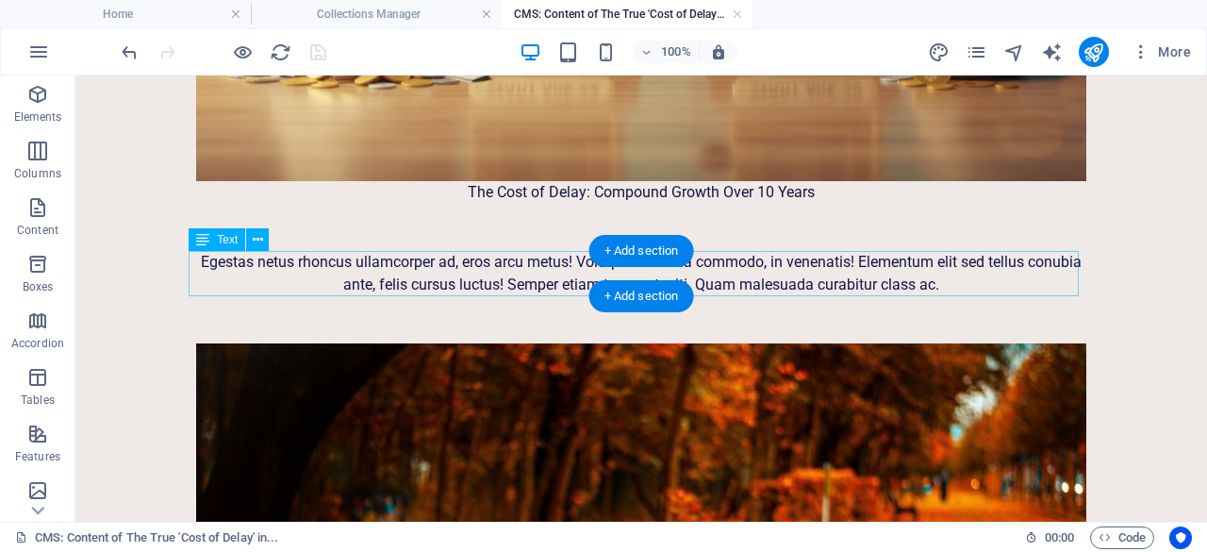
click at [269, 276] on div "Egestas netus rhoncus ullamcorper ad, eros arcu metus! Volutpat vehicula commod…" at bounding box center [641, 273] width 890 height 45
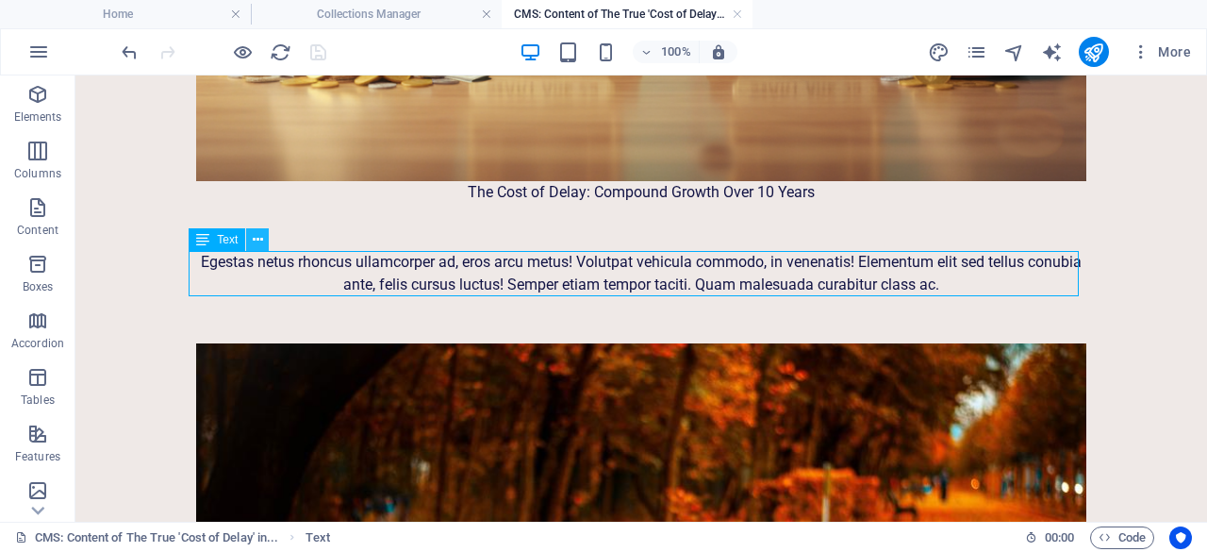
click at [258, 245] on icon at bounding box center [258, 240] width 10 height 20
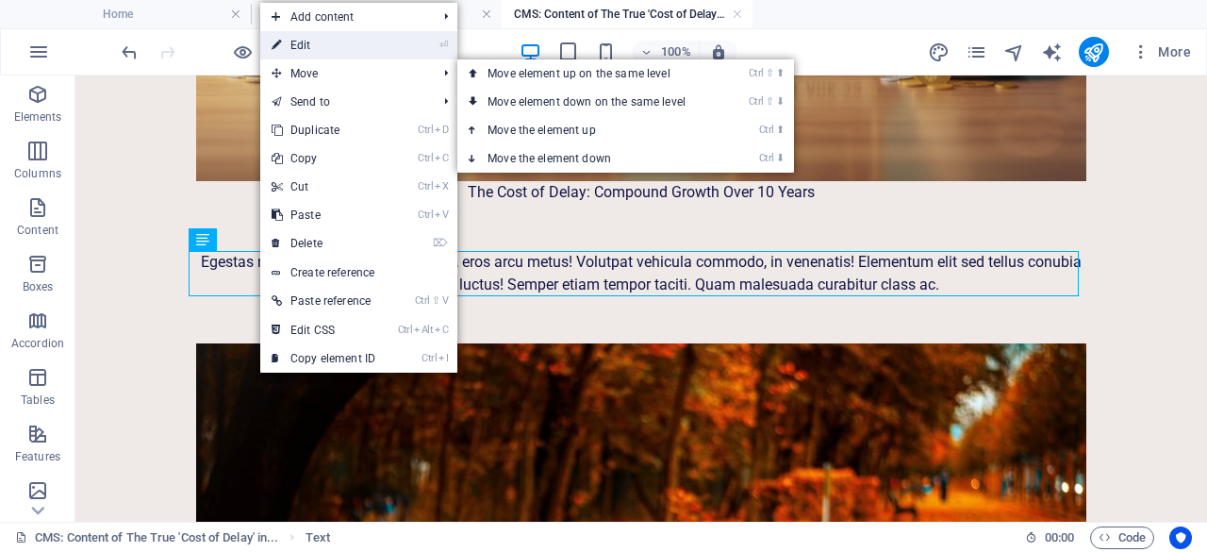
click at [281, 51] on icon at bounding box center [276, 45] width 9 height 28
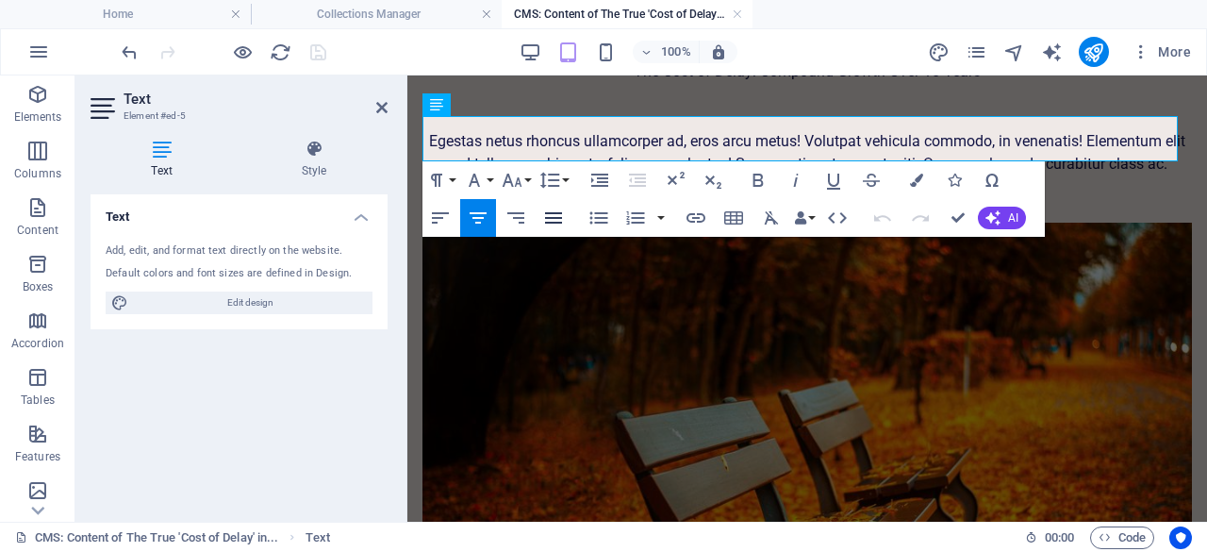
click at [560, 215] on icon "button" at bounding box center [553, 218] width 23 height 23
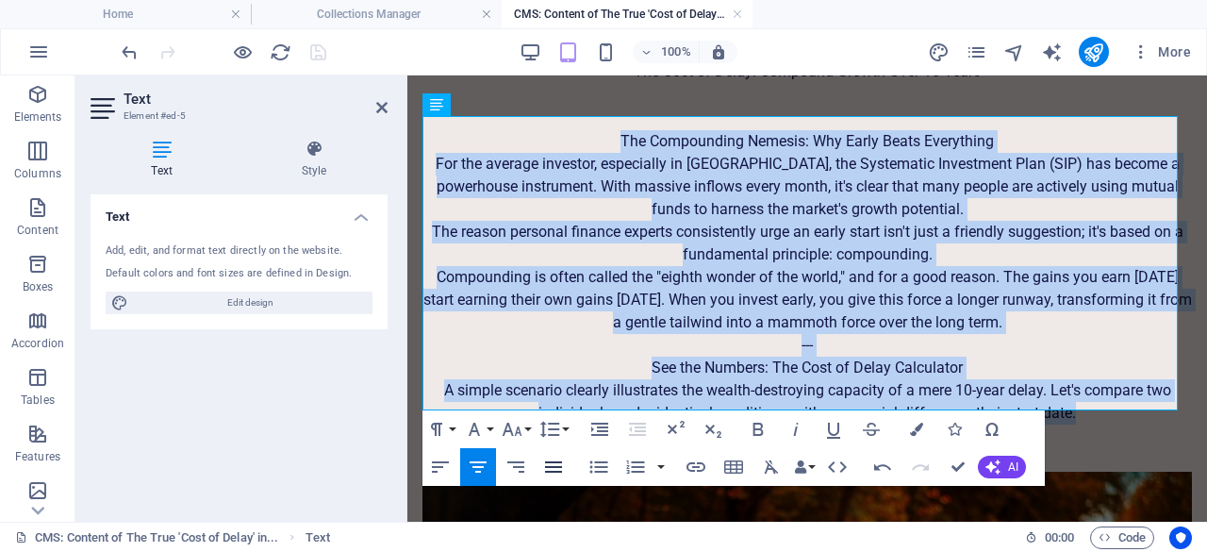
click at [551, 462] on icon "button" at bounding box center [553, 466] width 17 height 11
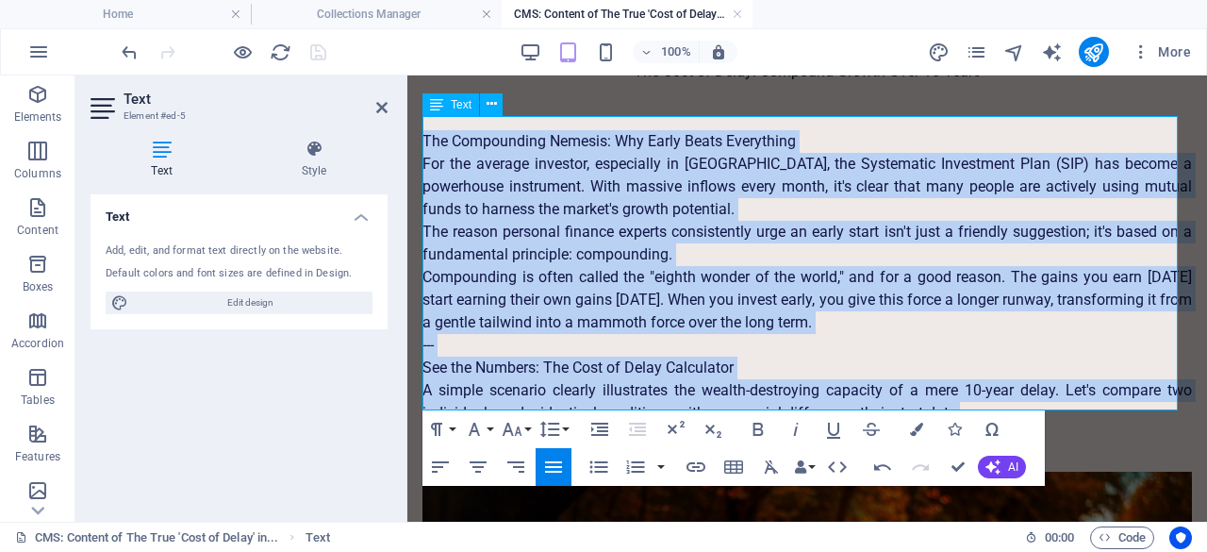
click at [490, 337] on p "---" at bounding box center [808, 345] width 770 height 23
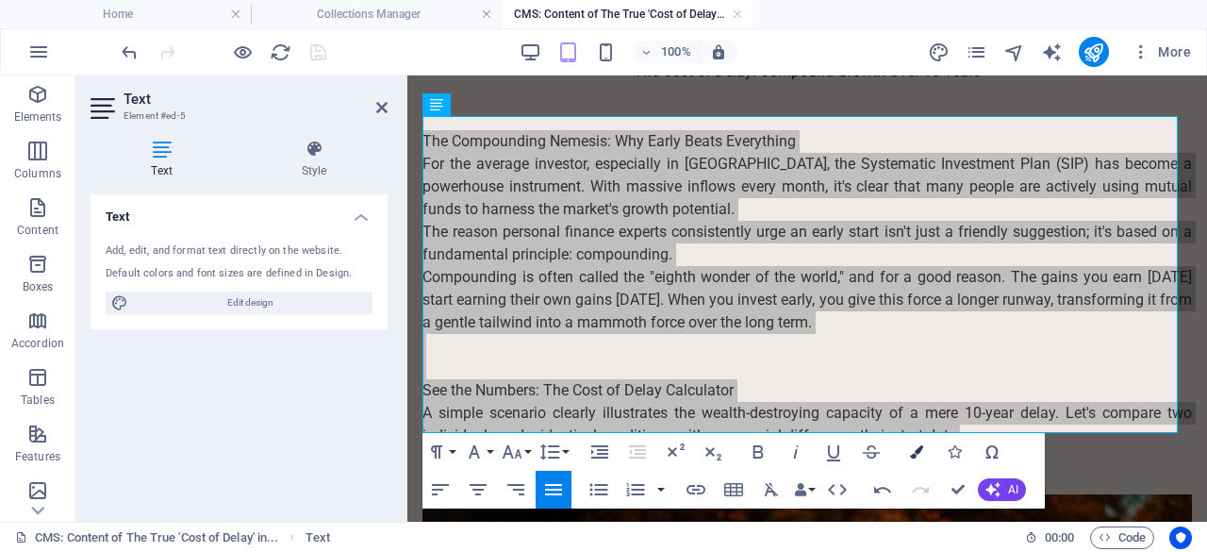
click at [916, 457] on icon "button" at bounding box center [916, 451] width 13 height 13
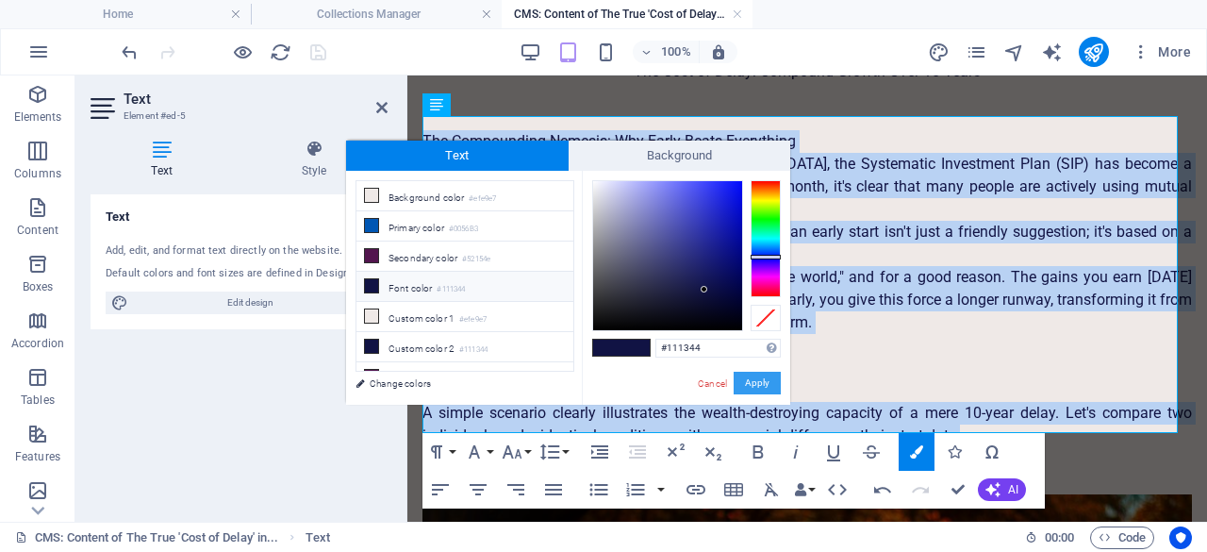
click at [757, 383] on button "Apply" at bounding box center [757, 383] width 47 height 23
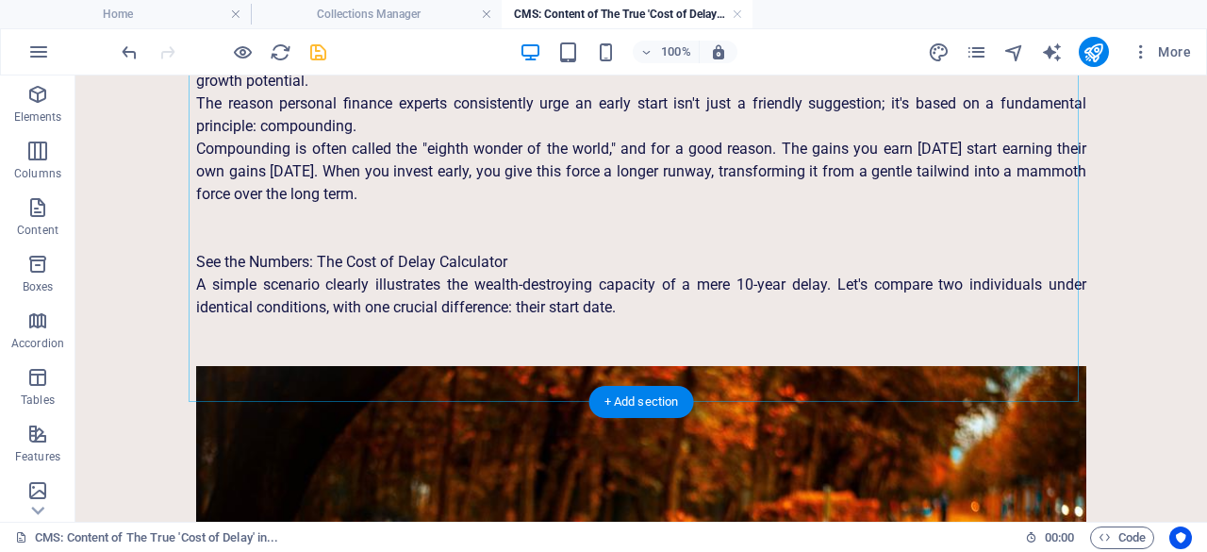
scroll to position [1758, 0]
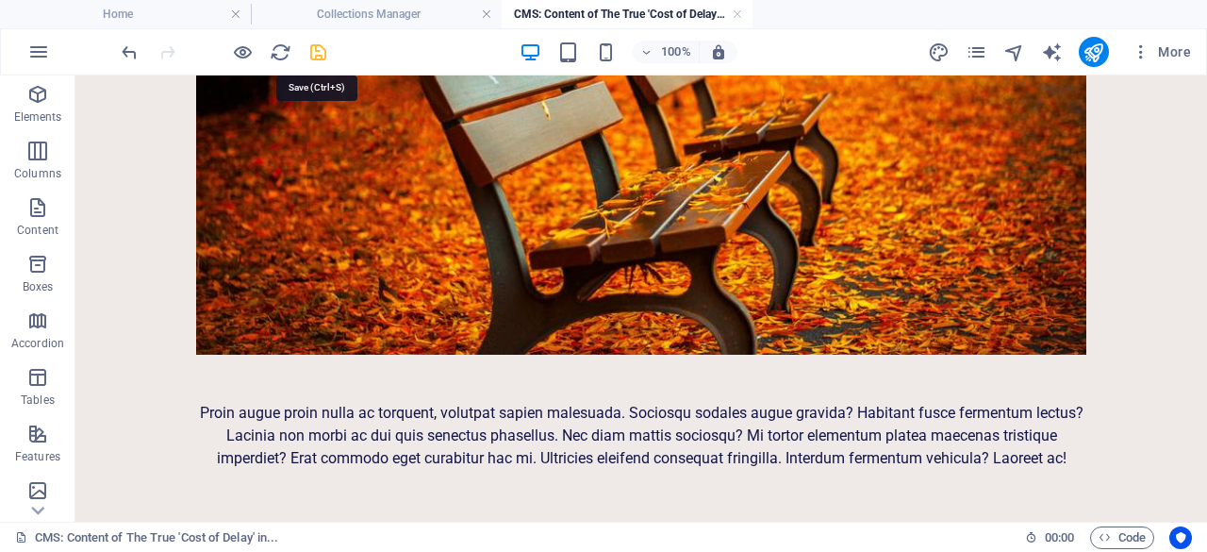
click at [315, 46] on icon "save" at bounding box center [318, 52] width 22 height 22
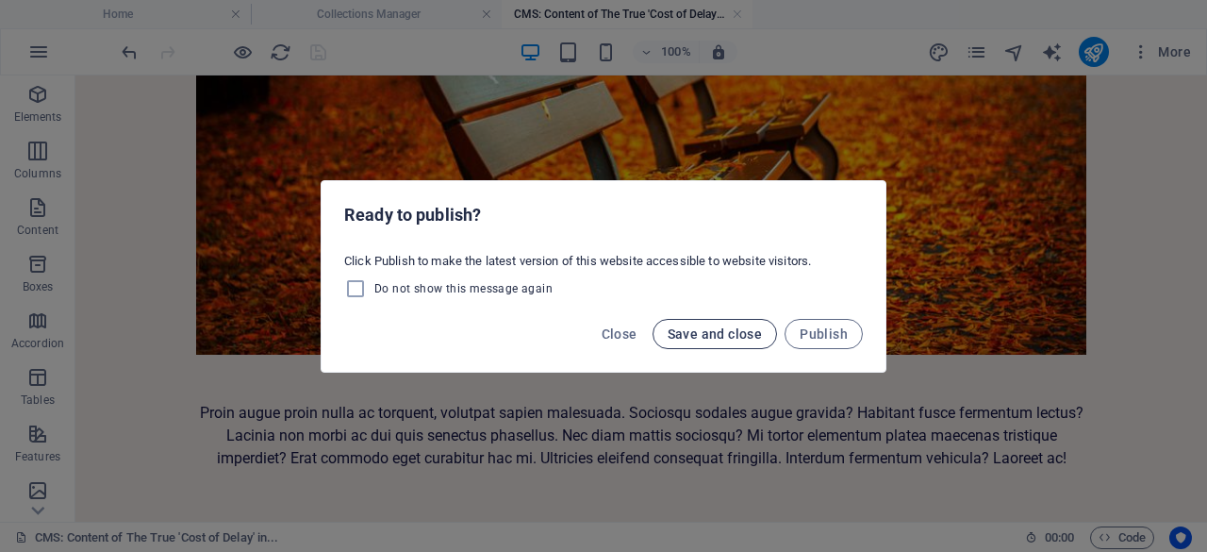
click at [691, 329] on span "Save and close" at bounding box center [715, 333] width 95 height 15
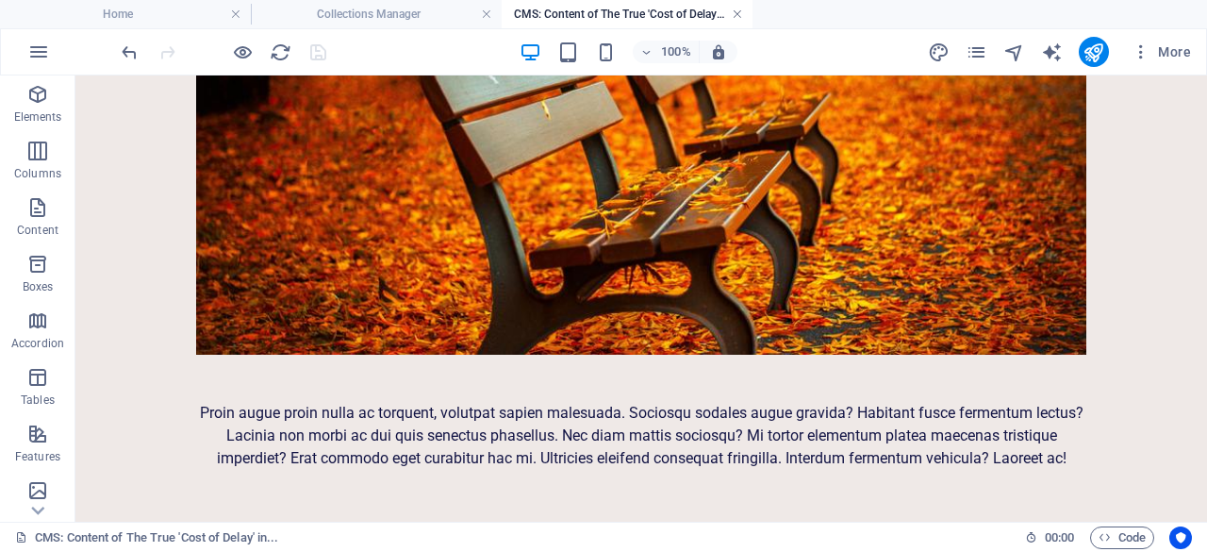
click at [735, 15] on link at bounding box center [737, 15] width 11 height 18
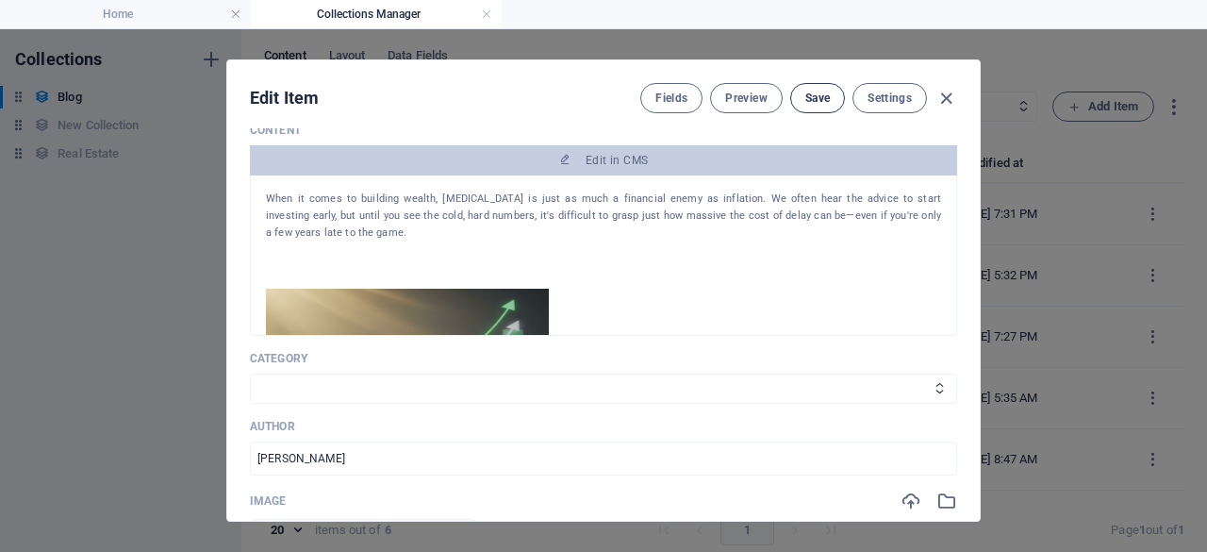
click at [826, 98] on span "Save" at bounding box center [817, 98] width 25 height 15
click at [490, 10] on link at bounding box center [486, 15] width 11 height 18
